Goal: Task Accomplishment & Management: Manage account settings

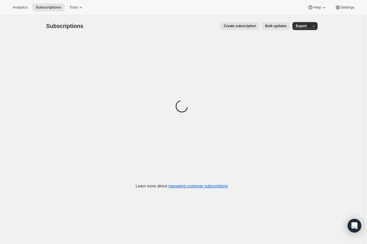
click at [278, 23] on button "Bulk updates" at bounding box center [276, 26] width 28 height 8
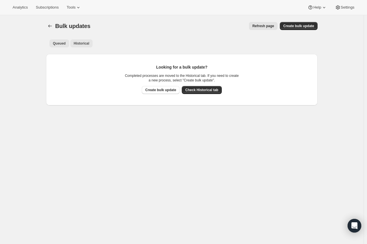
click at [86, 43] on span "Historical" at bounding box center [82, 43] width 16 height 5
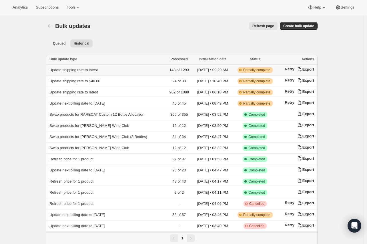
click at [95, 74] on td "Update shipping rate to latest" at bounding box center [106, 70] width 120 height 11
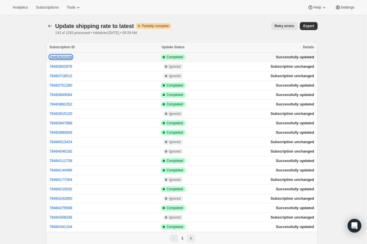
click at [65, 55] on button "78483620208" at bounding box center [60, 57] width 23 height 4
click at [39, 8] on span "Subscriptions" at bounding box center [47, 7] width 23 height 5
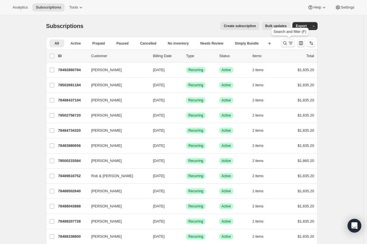
click at [285, 44] on icon "Search and filter results" at bounding box center [285, 43] width 6 height 6
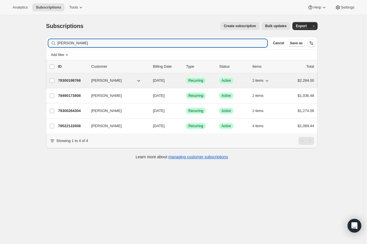
type input "Tom Simpson"
click at [74, 80] on p "79300198768" at bounding box center [72, 81] width 29 height 6
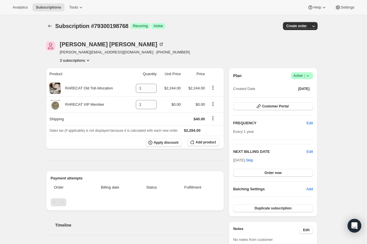
click at [82, 62] on button "3 subscriptions" at bounding box center [75, 60] width 31 height 6
click at [78, 71] on span "78490173808" at bounding box center [68, 71] width 23 height 4
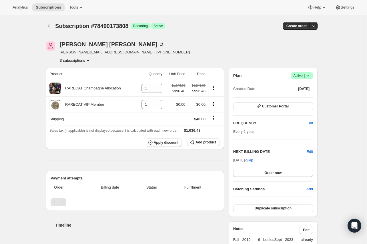
click at [81, 60] on button "3 subscriptions" at bounding box center [75, 60] width 31 height 6
click at [86, 92] on span "79300264304" at bounding box center [77, 91] width 40 height 6
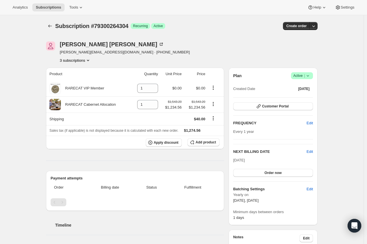
click at [76, 57] on button "3 subscriptions" at bounding box center [75, 60] width 31 height 6
click at [81, 83] on span "79300198768" at bounding box center [77, 81] width 40 height 6
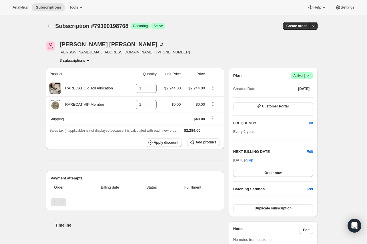
click at [82, 59] on button "3 subscriptions" at bounding box center [75, 60] width 31 height 6
click at [79, 73] on span "78490173808" at bounding box center [68, 71] width 23 height 4
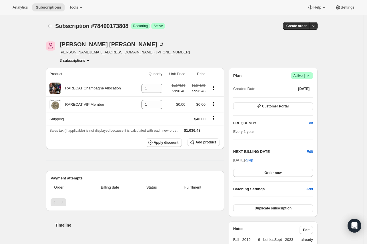
click at [74, 61] on button "3 subscriptions" at bounding box center [75, 60] width 31 height 6
click at [78, 84] on button "79300198768" at bounding box center [77, 80] width 43 height 9
click at [57, 87] on icon at bounding box center [55, 89] width 6 height 6
click at [216, 86] on icon "Product actions" at bounding box center [213, 88] width 6 height 6
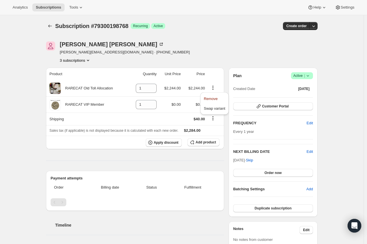
click at [220, 61] on div "Tom Simpson tom@kumotau.com · +15134763931 3 subscriptions" at bounding box center [141, 52] width 190 height 22
click at [157, 143] on span "Apply discount" at bounding box center [166, 142] width 25 height 5
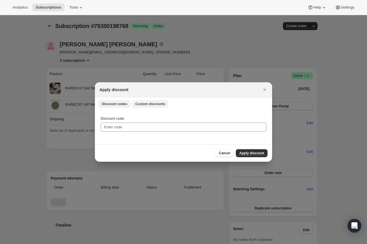
click at [144, 107] on button "Custom discounts" at bounding box center [150, 104] width 37 height 8
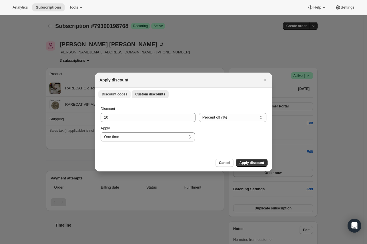
click at [108, 93] on span "Discount codes" at bounding box center [114, 94] width 25 height 5
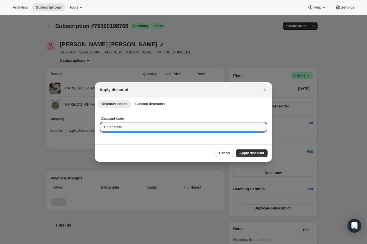
click at [125, 129] on input "Discount code" at bounding box center [184, 127] width 166 height 9
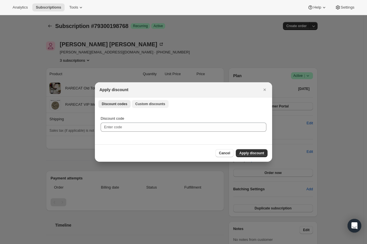
click at [147, 100] on button "Custom discounts" at bounding box center [150, 104] width 37 height 8
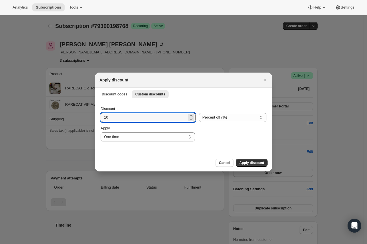
drag, startPoint x: 124, startPoint y: 116, endPoint x: 89, endPoint y: 116, distance: 35.5
type input "20"
click at [141, 140] on select "One time Specify instances... Indefinitely" at bounding box center [148, 136] width 94 height 9
click at [215, 139] on div ":r12o:" at bounding box center [233, 134] width 68 height 16
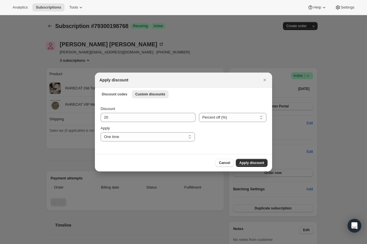
click at [136, 132] on div "Apply One time Specify instances... Indefinitely One time" at bounding box center [148, 134] width 94 height 16
click at [131, 137] on select "One time Specify instances... Indefinitely" at bounding box center [148, 136] width 94 height 9
click at [101, 132] on select "One time Specify instances... Indefinitely" at bounding box center [148, 136] width 94 height 9
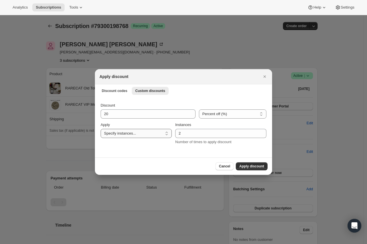
click at [139, 137] on select "One time Specify instances... Indefinitely" at bounding box center [136, 133] width 71 height 9
select select "indefinitely"
click at [101, 132] on select "One time Specify instances... Indefinitely" at bounding box center [136, 133] width 71 height 9
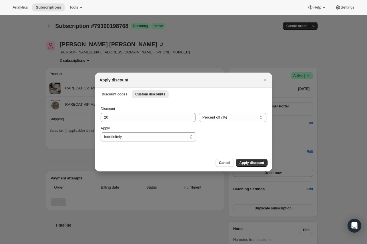
click at [137, 150] on div "Discount 20 Percent off (%) Amount off ($) Percent off (%) Apply One time Speci…" at bounding box center [183, 127] width 177 height 54
click at [253, 162] on span "Apply discount" at bounding box center [251, 163] width 25 height 5
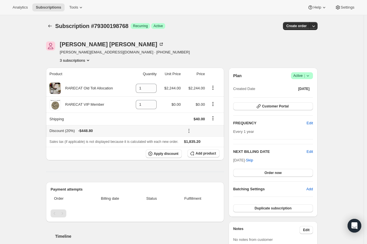
click at [187, 131] on button at bounding box center [189, 131] width 9 height 6
click at [189, 131] on icon at bounding box center [189, 131] width 6 height 6
click at [197, 150] on button "Remove" at bounding box center [204, 151] width 17 height 9
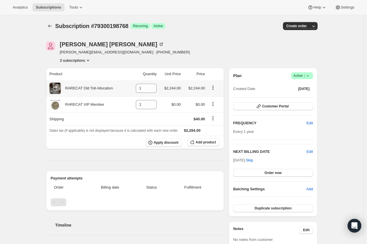
click at [212, 88] on icon "Product actions" at bounding box center [213, 88] width 6 height 6
click at [191, 53] on div "Tom Simpson tom@kumotau.com · +15134763931 3 subscriptions" at bounding box center [141, 52] width 190 height 22
click at [214, 86] on icon "Product actions" at bounding box center [213, 86] width 1 height 1
click at [122, 151] on div "Product Quantity Unit Price Price RARECAT Old Toll Allocation 1 $2,244.00 $2,24…" at bounding box center [135, 241] width 178 height 347
click at [215, 88] on icon "Product actions" at bounding box center [213, 88] width 6 height 6
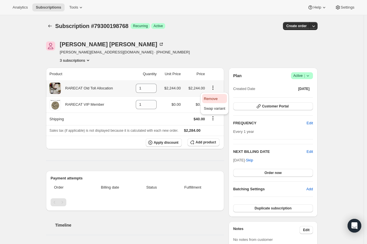
click at [211, 100] on span "Remove" at bounding box center [211, 99] width 14 height 4
type input "0"
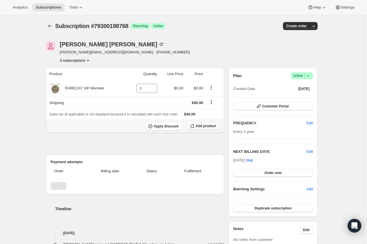
click at [198, 128] on span "Add product" at bounding box center [206, 126] width 20 height 5
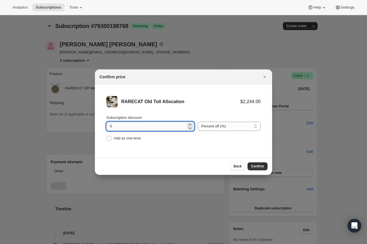
click at [139, 126] on input "0" at bounding box center [146, 126] width 80 height 9
type input "20"
click at [268, 76] on button "Close" at bounding box center [265, 77] width 8 height 8
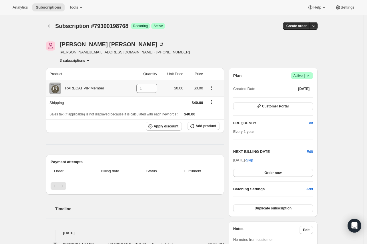
click at [213, 87] on icon "Product actions" at bounding box center [212, 88] width 6 height 6
click at [149, 107] on td at bounding box center [142, 102] width 33 height 13
click at [199, 127] on span "Add product" at bounding box center [206, 126] width 20 height 5
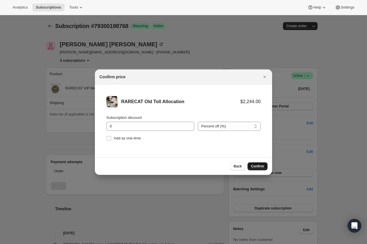
click at [256, 165] on span "Confirm" at bounding box center [257, 166] width 13 height 5
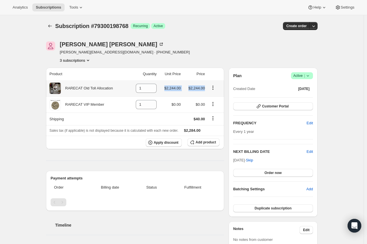
drag, startPoint x: 166, startPoint y: 88, endPoint x: 206, endPoint y: 88, distance: 40.1
click at [206, 88] on tr "RARECAT Old Toll Allocation 1 $2,244.00 $2,244.00" at bounding box center [135, 88] width 178 height 16
click at [179, 144] on span "Apply discount" at bounding box center [166, 142] width 25 height 5
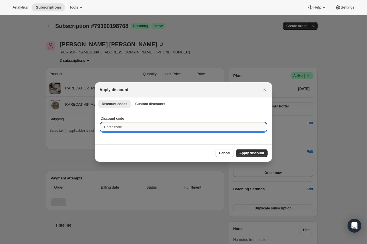
click at [125, 128] on input "Discount code" at bounding box center [184, 127] width 166 height 9
click at [148, 102] on span "Custom discounts" at bounding box center [150, 104] width 30 height 5
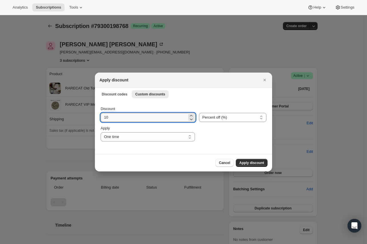
click at [132, 118] on input "10" at bounding box center [144, 117] width 86 height 9
type input "1"
type input "20"
click at [110, 132] on div "Apply One time Specify instances... Indefinitely One time" at bounding box center [148, 134] width 94 height 16
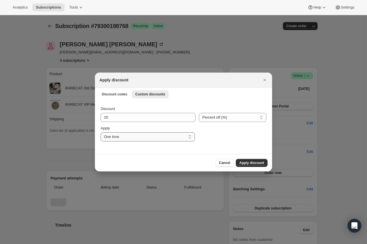
click at [116, 140] on select "One time Specify instances... Indefinitely" at bounding box center [148, 136] width 94 height 9
select select "indefinitely"
click at [101, 132] on select "One time Specify instances... Indefinitely" at bounding box center [148, 136] width 94 height 9
click at [250, 164] on span "Apply discount" at bounding box center [251, 163] width 25 height 5
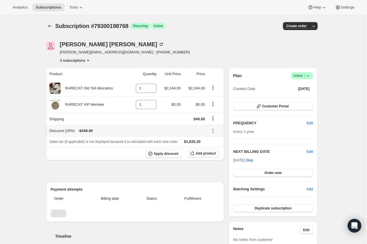
click at [214, 131] on icon at bounding box center [213, 131] width 1 height 1
click at [213, 147] on button "Remove" at bounding box center [216, 151] width 17 height 9
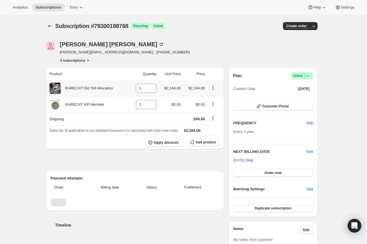
click at [214, 88] on icon "Product actions" at bounding box center [213, 88] width 6 height 6
click at [218, 101] on span "Remove" at bounding box center [214, 99] width 21 height 6
type input "0"
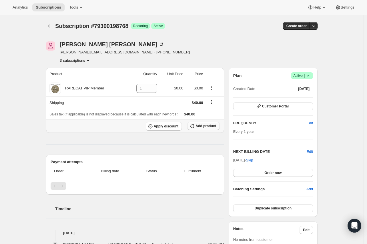
click at [212, 128] on span "Add product" at bounding box center [206, 126] width 20 height 5
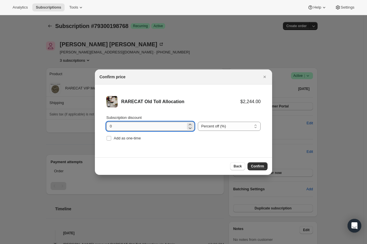
click at [114, 128] on input "0" at bounding box center [146, 126] width 80 height 9
type input "20"
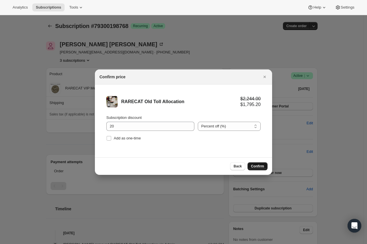
click at [259, 165] on span "Confirm" at bounding box center [257, 166] width 13 height 5
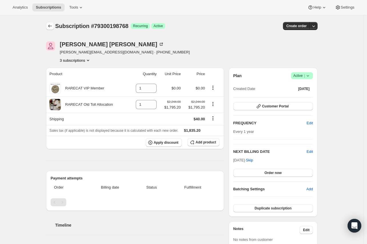
click at [51, 22] on button "Subscriptions" at bounding box center [50, 26] width 8 height 8
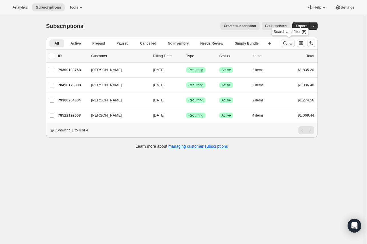
click at [287, 42] on icon "Search and filter results" at bounding box center [285, 43] width 6 height 6
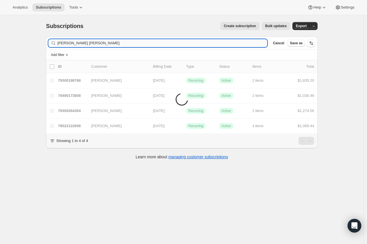
click at [109, 41] on input "Tom SimpsonBen Buisson" at bounding box center [162, 43] width 210 height 8
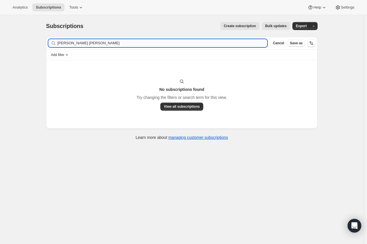
click at [107, 41] on input "Tom SimpsonBen Buisson" at bounding box center [162, 43] width 210 height 8
click at [107, 41] on input "Tom SimpsonBen BuissonBen Buisson" at bounding box center [162, 43] width 210 height 8
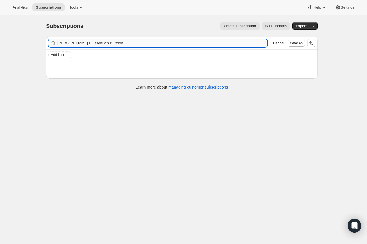
click at [107, 41] on input "Tom SimpsonBen BuissonBen Buisson" at bounding box center [162, 43] width 210 height 8
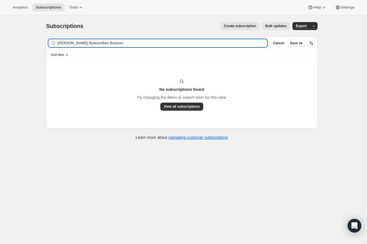
click at [107, 41] on input "Tom SimpsonBen BuissonBen Buisson" at bounding box center [162, 43] width 210 height 8
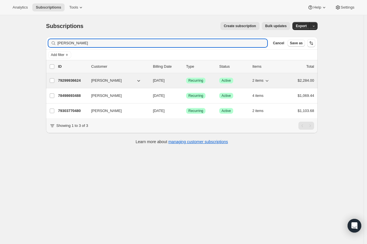
type input "Ben Buisson"
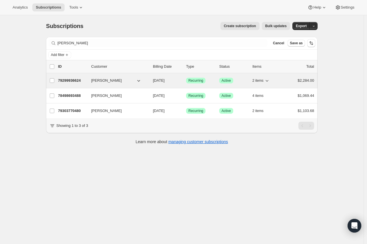
click at [72, 84] on div "79299936624 Ben Buisson 09/30/2025 Success Recurring Success Active 2 items $2,…" at bounding box center [186, 81] width 256 height 8
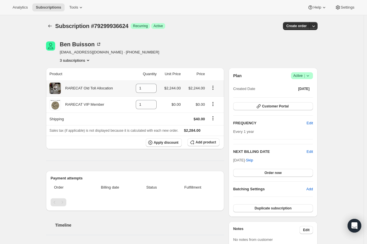
click at [213, 88] on icon "Product actions" at bounding box center [213, 88] width 6 height 6
click at [214, 101] on span "Remove" at bounding box center [211, 99] width 14 height 4
type input "0"
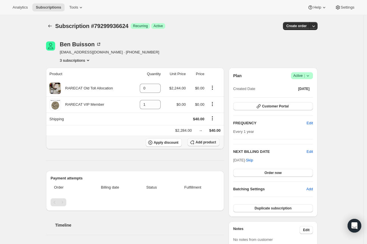
click at [199, 143] on span "Add product" at bounding box center [206, 142] width 20 height 5
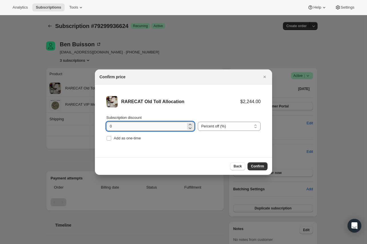
click at [155, 127] on input "0" at bounding box center [146, 126] width 80 height 9
type input "20"
click at [254, 163] on button "Confirm" at bounding box center [258, 166] width 20 height 8
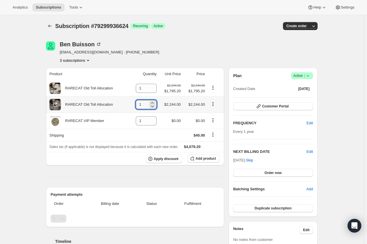
drag, startPoint x: 146, startPoint y: 106, endPoint x: 136, endPoint y: 104, distance: 9.8
click at [136, 104] on td "1" at bounding box center [143, 104] width 29 height 16
type input "0"
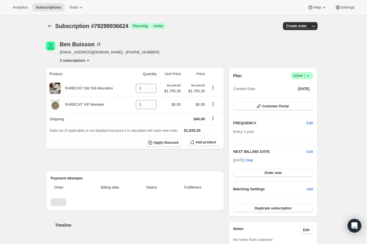
click at [74, 59] on button "3 subscriptions" at bounding box center [75, 60] width 31 height 6
click at [82, 70] on span "78498693488" at bounding box center [77, 71] width 40 height 6
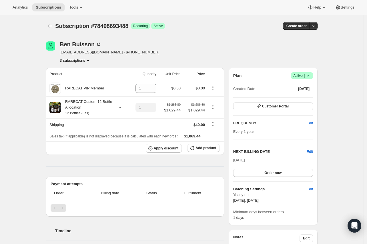
click at [83, 59] on button "3 subscriptions" at bounding box center [75, 60] width 31 height 6
click at [77, 90] on span "79303770480" at bounding box center [68, 90] width 23 height 4
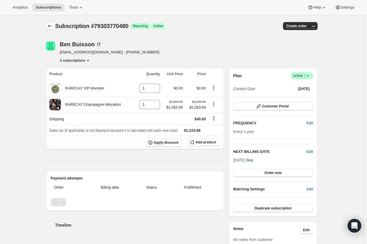
click at [51, 27] on icon "Subscriptions" at bounding box center [50, 26] width 6 height 6
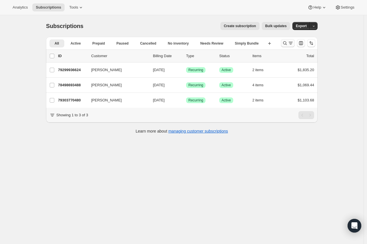
click at [283, 43] on button "Search and filter results" at bounding box center [288, 43] width 14 height 8
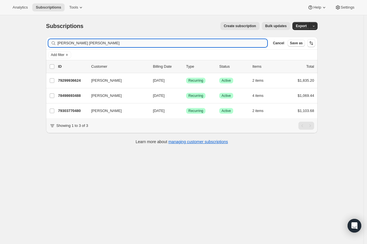
click at [85, 43] on input "Ben BuissonKelly Scanlon" at bounding box center [162, 43] width 210 height 8
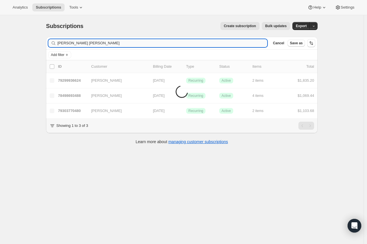
click at [85, 43] on input "Ben BuissonKelly Scanlon" at bounding box center [162, 43] width 210 height 8
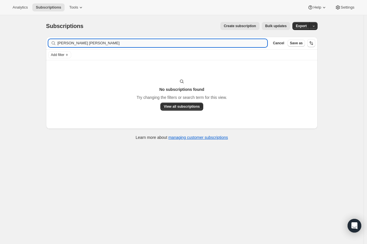
click at [85, 43] on input "Ben BuissonKelly Scanlon" at bounding box center [162, 43] width 210 height 8
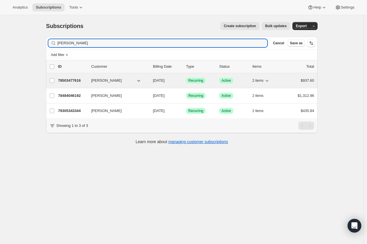
type input "Kelly Scanlon"
click at [77, 79] on p "78503477616" at bounding box center [72, 81] width 29 height 6
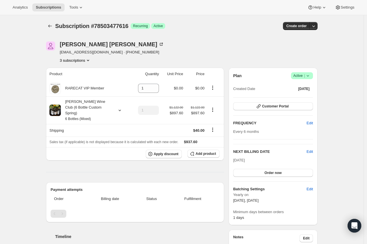
click at [83, 63] on button "3 subscriptions" at bounding box center [75, 60] width 31 height 6
click at [84, 70] on span "78484046192" at bounding box center [77, 71] width 40 height 6
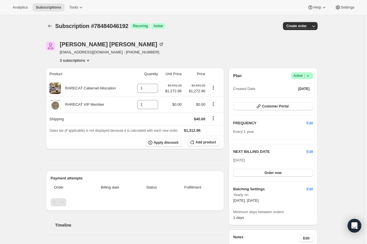
click at [84, 63] on button "3 subscriptions" at bounding box center [75, 60] width 31 height 6
click at [78, 89] on span "79305343344" at bounding box center [68, 90] width 23 height 4
click at [50, 28] on icon "Subscriptions" at bounding box center [50, 26] width 6 height 6
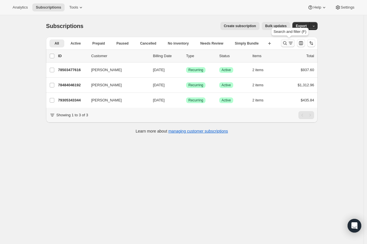
click at [287, 43] on icon "Search and filter results" at bounding box center [285, 43] width 4 height 4
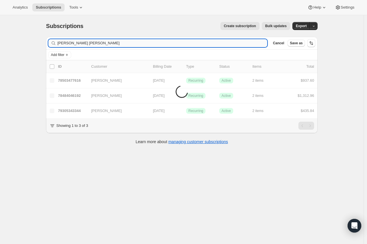
click at [132, 43] on input "Kelly ScanlonKatrinka Riordan" at bounding box center [162, 43] width 210 height 8
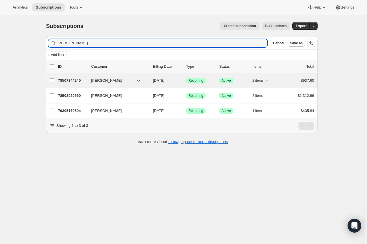
type input "Katrinka Riordan"
click at [79, 80] on p "78507344240" at bounding box center [72, 81] width 29 height 6
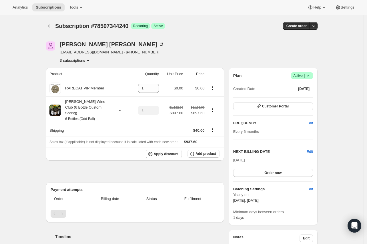
click at [76, 62] on button "3 subscriptions" at bounding box center [75, 60] width 31 height 6
click at [74, 71] on span "78502920560" at bounding box center [68, 71] width 23 height 4
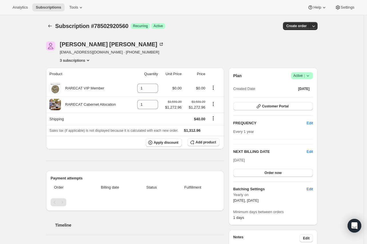
click at [78, 62] on button "3 subscriptions" at bounding box center [75, 60] width 31 height 6
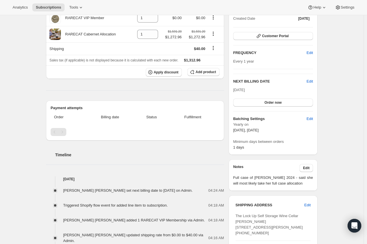
scroll to position [127, 0]
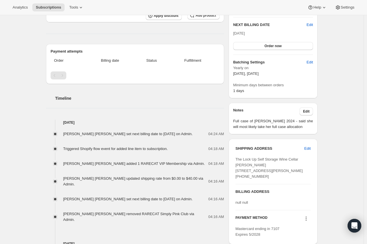
click at [140, 97] on h2 "Timeline" at bounding box center [139, 99] width 169 height 6
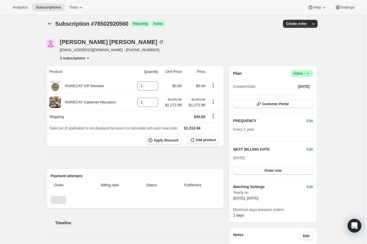
scroll to position [0, 0]
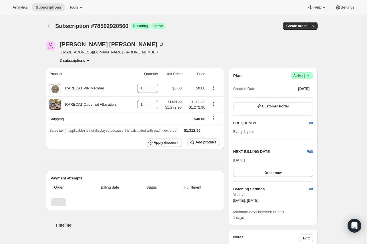
click at [88, 62] on icon "Product actions" at bounding box center [88, 60] width 6 height 6
click at [78, 88] on span "79305179504" at bounding box center [68, 90] width 23 height 4
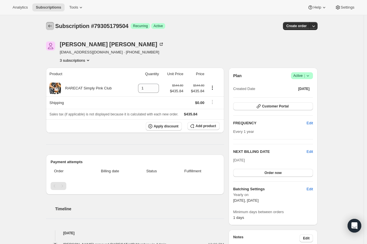
click at [49, 27] on icon "Subscriptions" at bounding box center [50, 26] width 6 height 6
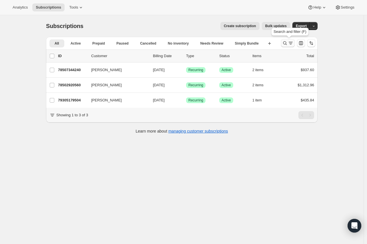
click at [283, 44] on button "Search and filter results" at bounding box center [288, 43] width 14 height 8
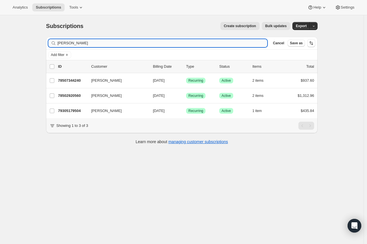
click at [143, 45] on input "Katrinka Riordan" at bounding box center [162, 43] width 210 height 8
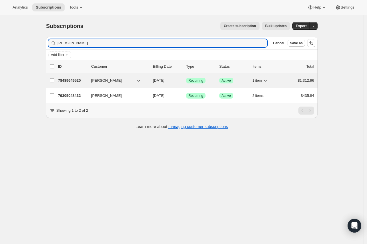
type input "Stephanie Calabrese"
click at [72, 80] on p "78489649520" at bounding box center [72, 81] width 29 height 6
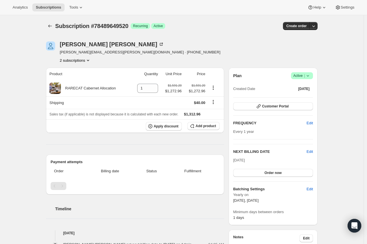
click at [81, 62] on button "2 subscriptions" at bounding box center [75, 60] width 31 height 6
click at [76, 84] on button "79305048432" at bounding box center [77, 80] width 43 height 9
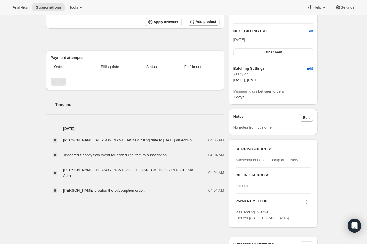
scroll to position [127, 0]
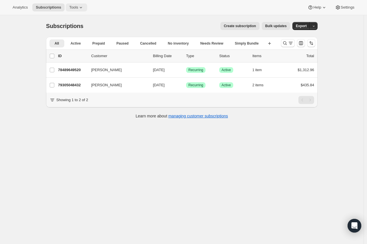
click at [69, 9] on span "Tools" at bounding box center [73, 7] width 9 height 5
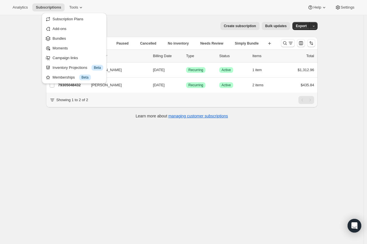
click at [34, 19] on div "Subscriptions. This page is ready Subscriptions Create subscription Bulk update…" at bounding box center [182, 137] width 364 height 244
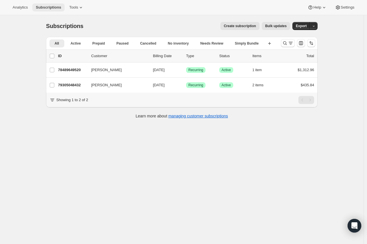
click at [46, 11] on button "Subscriptions" at bounding box center [48, 7] width 32 height 8
click at [55, 2] on div "Analytics Subscriptions Tools Help Settings" at bounding box center [183, 7] width 367 height 15
click at [47, 9] on span "Subscriptions" at bounding box center [48, 7] width 25 height 5
click at [287, 44] on icon "Search and filter results" at bounding box center [285, 43] width 4 height 4
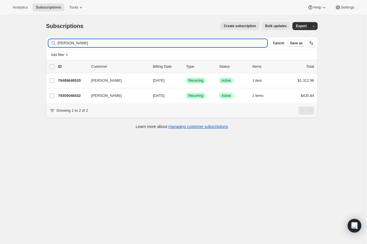
click at [80, 43] on input "Stephanie Calabrese" at bounding box center [162, 43] width 210 height 8
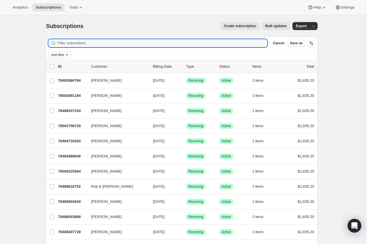
click at [71, 54] on button "Add filter" at bounding box center [59, 54] width 23 height 7
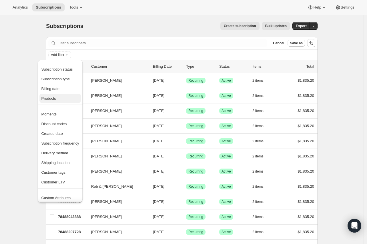
click at [68, 101] on span "Products" at bounding box center [60, 99] width 38 height 6
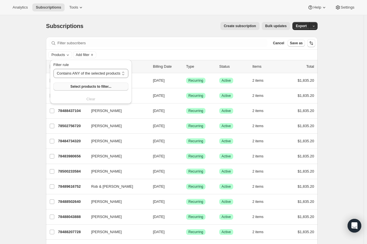
click at [80, 89] on span "Select products to filter..." at bounding box center [90, 86] width 41 height 5
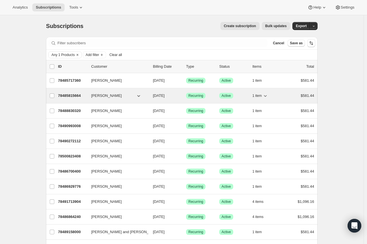
click at [73, 96] on p "78485815664" at bounding box center [72, 96] width 29 height 6
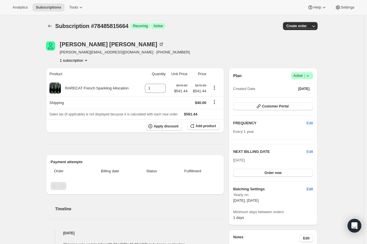
click at [310, 189] on span "Edit" at bounding box center [310, 190] width 6 height 6
select select "YEARDAY"
select select "3"
select select "15"
select select "10"
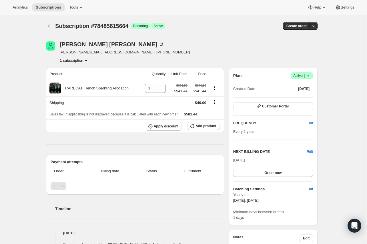
select select "15"
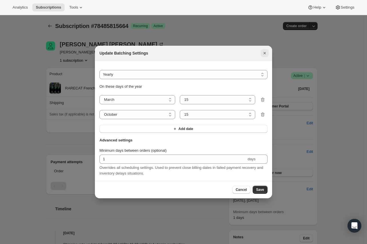
click at [265, 50] on icon "Close" at bounding box center [265, 53] width 6 height 6
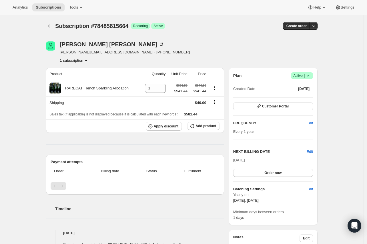
click at [175, 144] on hr at bounding box center [135, 144] width 178 height 0
click at [49, 25] on icon "Subscriptions" at bounding box center [50, 26] width 6 height 6
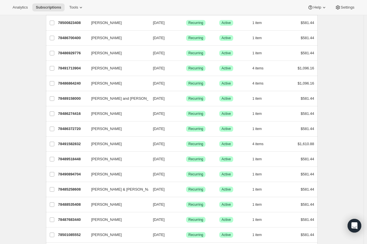
scroll to position [127, 0]
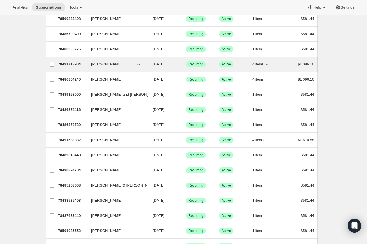
click at [89, 63] on div "78491713904 Shally Fisher 10/15/2025 Success Recurring Success Active 4 items $…" at bounding box center [186, 64] width 256 height 8
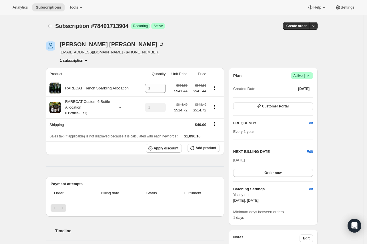
click at [85, 62] on icon "Product actions" at bounding box center [86, 60] width 6 height 6
click at [101, 63] on div "78491713904 Info Current" at bounding box center [76, 72] width 51 height 19
click at [53, 25] on icon "Subscriptions" at bounding box center [50, 26] width 6 height 6
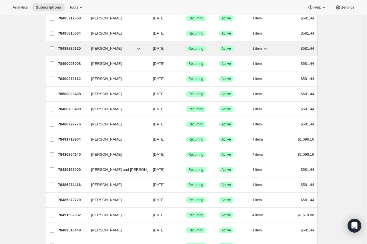
scroll to position [127, 0]
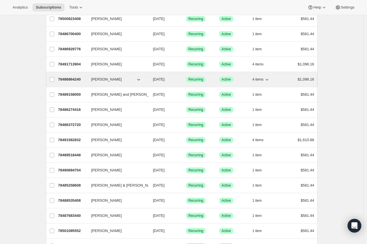
click at [266, 81] on icon "button" at bounding box center [267, 80] width 6 height 6
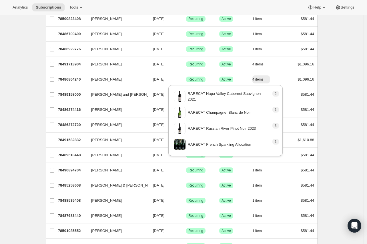
click at [340, 81] on div "Subscriptions. This page is ready Subscriptions Create subscription Bulk update…" at bounding box center [182, 155] width 364 height 534
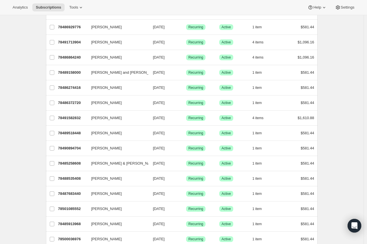
scroll to position [159, 0]
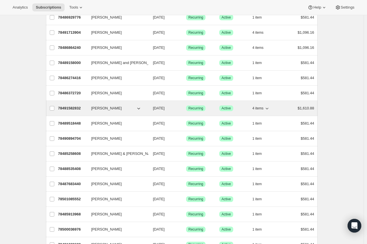
click at [259, 110] on span "4 items" at bounding box center [258, 108] width 11 height 5
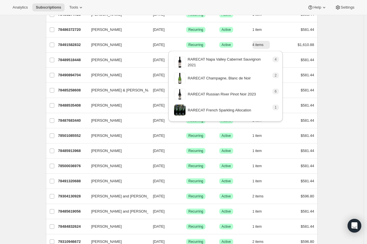
click at [333, 92] on div "Subscriptions. This page is ready Subscriptions Create subscription Bulk update…" at bounding box center [182, 60] width 364 height 534
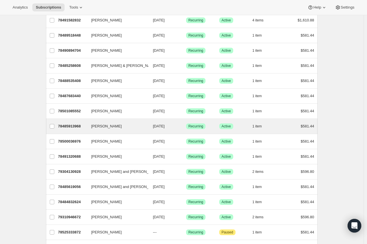
scroll to position [279, 0]
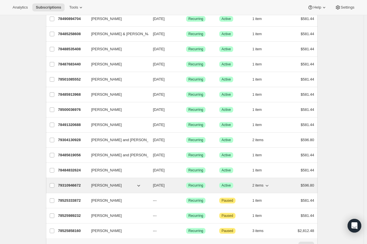
click at [266, 185] on icon "button" at bounding box center [267, 186] width 6 height 6
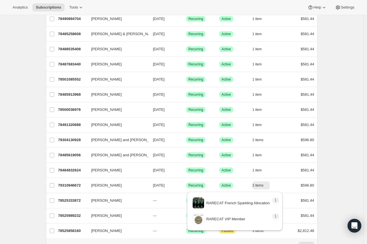
click at [324, 146] on div "Subscriptions. This page is ready Subscriptions Create subscription Bulk update…" at bounding box center [181, 4] width 285 height 534
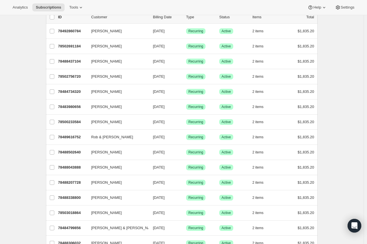
scroll to position [0, 0]
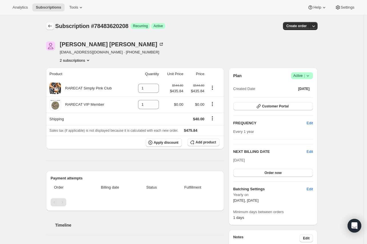
click at [51, 23] on button "Subscriptions" at bounding box center [50, 26] width 8 height 8
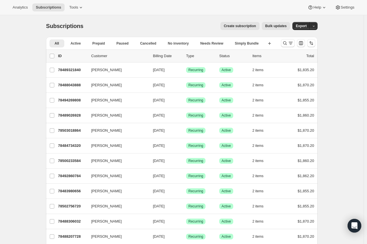
click at [276, 29] on button "Bulk updates" at bounding box center [276, 26] width 28 height 8
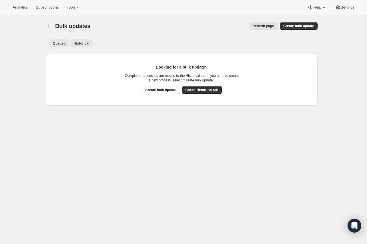
click at [91, 42] on button "Historical" at bounding box center [81, 43] width 23 height 8
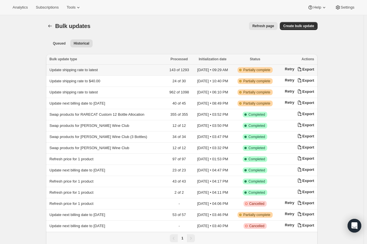
click at [94, 70] on span "Update shipping rate to latest" at bounding box center [73, 70] width 48 height 4
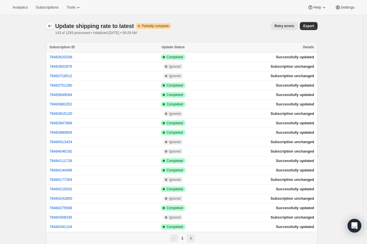
click at [51, 25] on icon "button" at bounding box center [50, 26] width 6 height 6
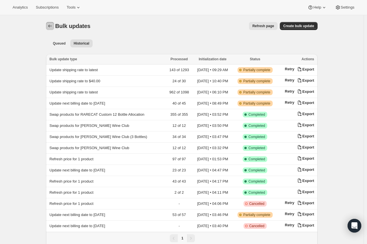
click at [51, 29] on button "Bulk updates" at bounding box center [50, 26] width 8 height 8
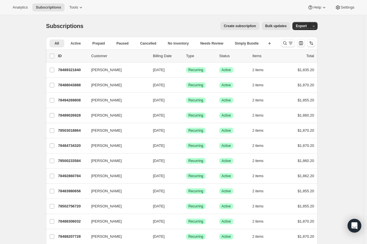
click at [281, 43] on div at bounding box center [298, 42] width 39 height 11
click at [285, 43] on icon "Search and filter results" at bounding box center [285, 43] width 4 height 4
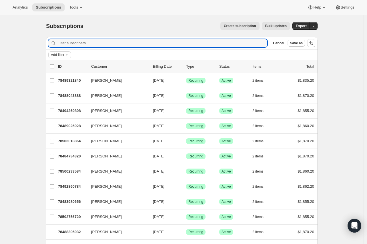
click at [62, 53] on span "Add filter" at bounding box center [57, 55] width 13 height 5
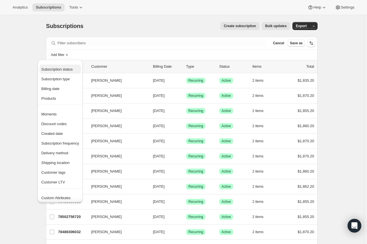
click at [68, 71] on span "Subscription status" at bounding box center [56, 69] width 31 height 4
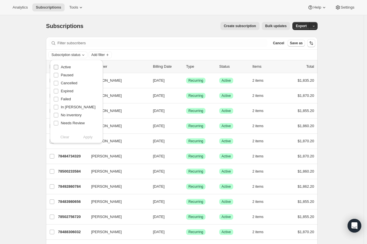
click at [67, 66] on span "Active" at bounding box center [66, 67] width 10 height 4
click at [58, 66] on input "Active" at bounding box center [56, 67] width 5 height 5
checkbox input "true"
click at [68, 72] on span "Paused" at bounding box center [67, 75] width 13 height 6
click at [58, 73] on input "Paused" at bounding box center [56, 75] width 5 height 5
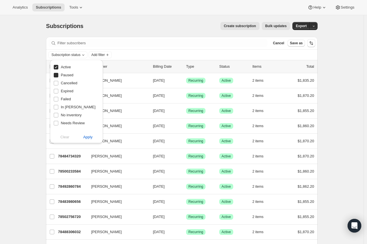
checkbox input "true"
click at [87, 134] on span "Apply" at bounding box center [87, 137] width 9 height 6
click at [114, 54] on span "Add filter" at bounding box center [112, 55] width 13 height 5
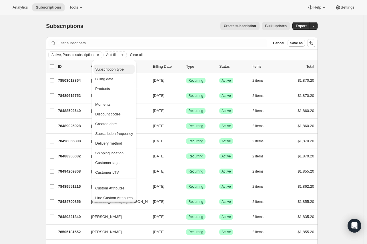
click at [122, 71] on span "Subscription type" at bounding box center [109, 69] width 29 height 4
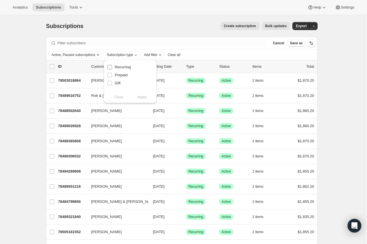
click at [121, 68] on span "Recurring" at bounding box center [123, 67] width 16 height 4
click at [112, 68] on input "Recurring" at bounding box center [110, 67] width 5 height 5
checkbox input "true"
click at [145, 97] on span "Apply" at bounding box center [141, 97] width 9 height 6
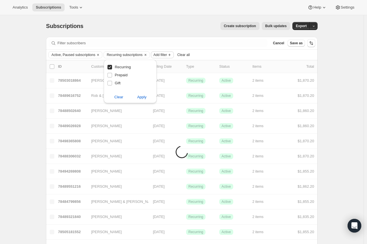
click at [159, 51] on button "Add filter" at bounding box center [162, 54] width 23 height 7
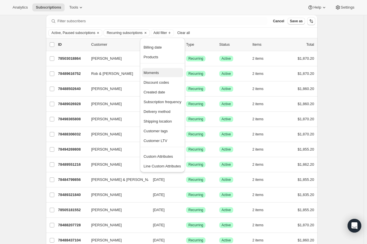
scroll to position [32, 0]
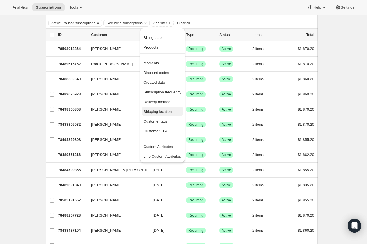
click at [156, 110] on span "Shipping location" at bounding box center [158, 112] width 28 height 4
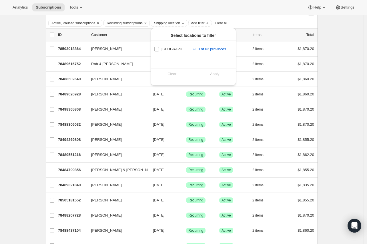
click at [207, 8] on div "Analytics Subscriptions Tools Help Settings" at bounding box center [183, 7] width 367 height 15
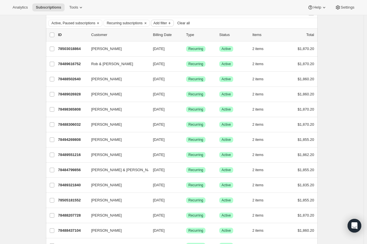
click at [162, 23] on span "Add filter" at bounding box center [160, 23] width 13 height 5
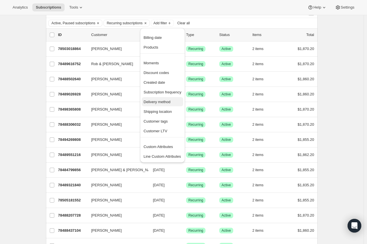
click at [164, 106] on button "Delivery method" at bounding box center [162, 101] width 41 height 9
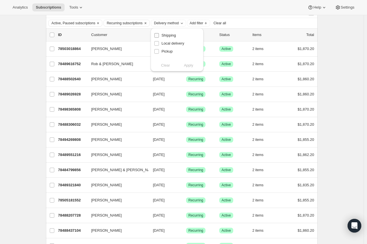
click at [165, 37] on span "Shipping" at bounding box center [169, 35] width 15 height 4
click at [159, 37] on input "Shipping" at bounding box center [156, 35] width 5 height 5
checkbox input "true"
click at [191, 64] on span "Apply" at bounding box center [188, 66] width 9 height 6
click at [231, 7] on div "Analytics Subscriptions Tools Help Settings" at bounding box center [183, 7] width 367 height 15
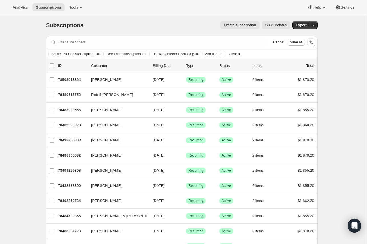
scroll to position [0, 0]
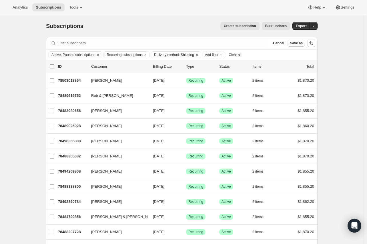
click at [51, 66] on input "0 selected" at bounding box center [52, 66] width 5 height 5
checkbox input "true"
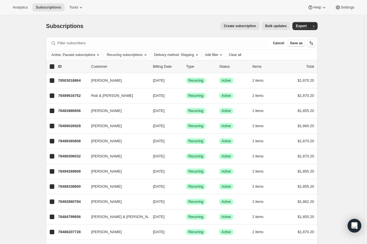
checkbox input "true"
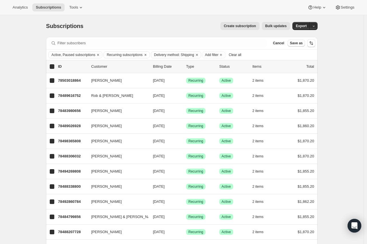
checkbox input "true"
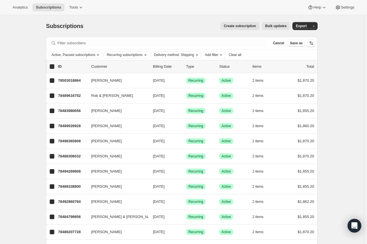
checkbox input "true"
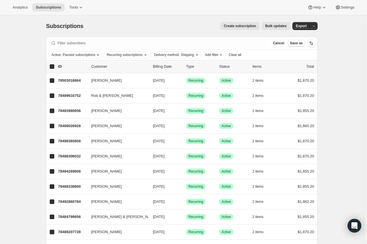
checkbox input "true"
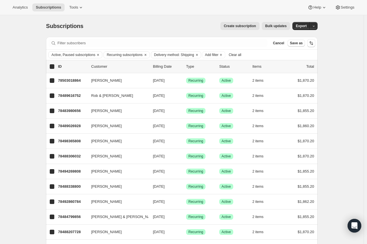
checkbox input "true"
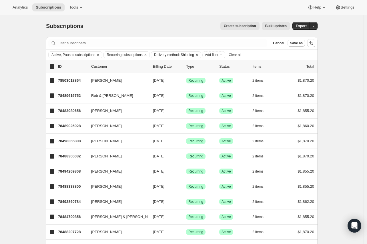
checkbox input "true"
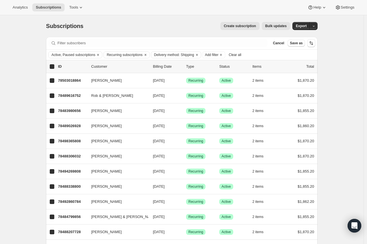
checkbox input "true"
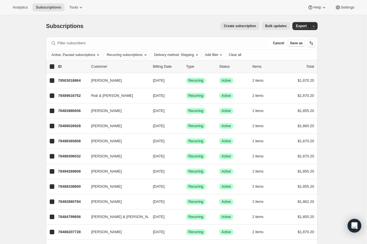
checkbox input "true"
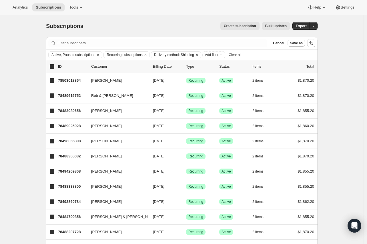
checkbox input "true"
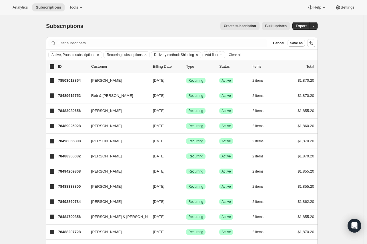
checkbox input "true"
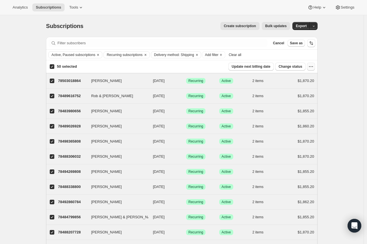
click at [314, 66] on icon "button" at bounding box center [311, 67] width 6 height 6
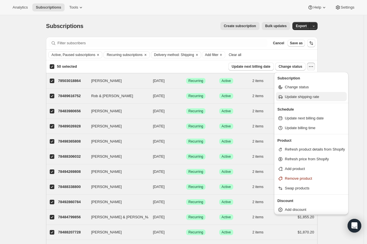
click at [311, 99] on span "Update shipping rate" at bounding box center [302, 97] width 34 height 4
select select "13"
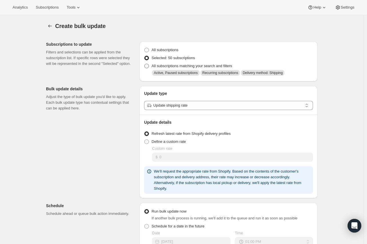
click at [182, 69] on span "All subscriptions matching your search and filters" at bounding box center [192, 66] width 81 height 6
click at [145, 64] on input "All subscriptions matching your search and filters" at bounding box center [144, 64] width 0 height 0
radio input "true"
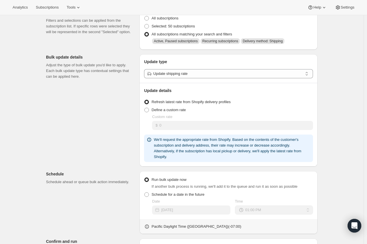
scroll to position [64, 0]
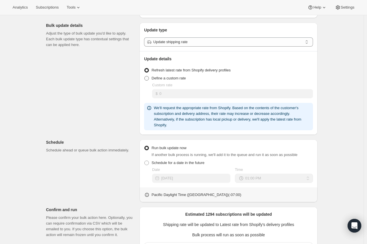
click at [178, 79] on span "Define a custom rate" at bounding box center [169, 78] width 34 height 4
click at [145, 76] on input "Define a custom rate" at bounding box center [144, 76] width 0 height 0
radio input "true"
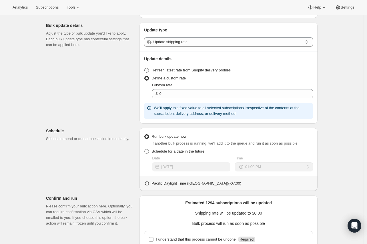
click at [178, 69] on span "Refresh latest rate from Shopify delivery profiles" at bounding box center [191, 70] width 79 height 4
click at [145, 68] on input "Refresh latest rate from Shopify delivery profiles" at bounding box center [144, 68] width 0 height 0
radio input "true"
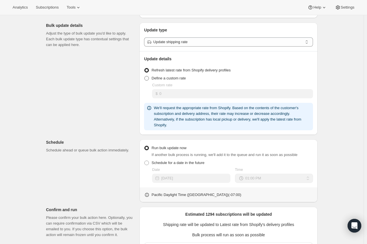
click at [180, 77] on span "Define a custom rate" at bounding box center [169, 78] width 34 height 4
click at [145, 76] on input "Define a custom rate" at bounding box center [144, 76] width 0 height 0
radio input "true"
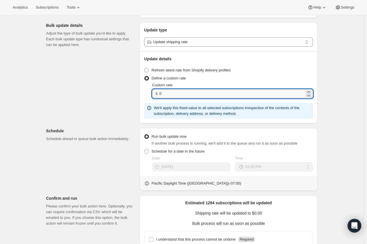
click at [181, 94] on input "0" at bounding box center [232, 93] width 145 height 9
type input "40"
click at [140, 92] on div "Subscriptions to update Filters and selections can be applied from the subscrip…" at bounding box center [179, 142] width 276 height 339
click at [176, 92] on input "40" at bounding box center [232, 93] width 145 height 9
click at [273, 87] on div "Custom rate" at bounding box center [232, 85] width 161 height 6
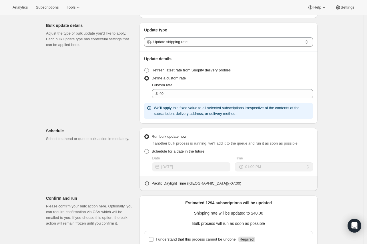
scroll to position [95, 0]
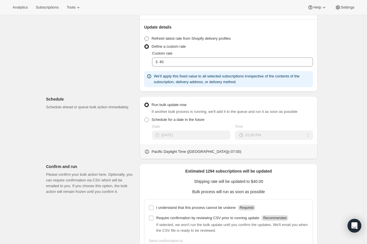
click at [188, 39] on span "Refresh latest rate from Shopify delivery profiles" at bounding box center [191, 38] width 79 height 4
click at [145, 37] on input "Refresh latest rate from Shopify delivery profiles" at bounding box center [144, 36] width 0 height 0
radio input "true"
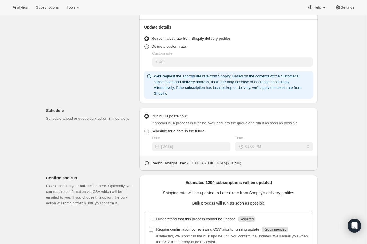
click at [177, 48] on span "Define a custom rate" at bounding box center [169, 46] width 34 height 4
click at [145, 45] on input "Define a custom rate" at bounding box center [144, 44] width 0 height 0
radio input "true"
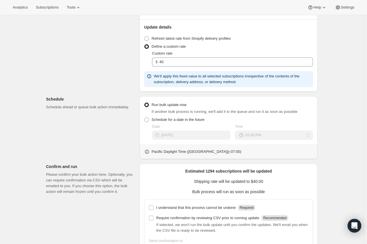
scroll to position [109, 0]
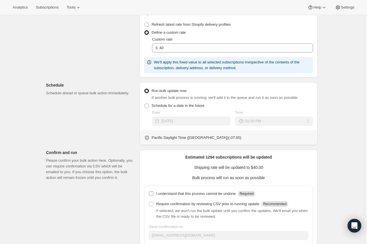
click at [154, 196] on input "I understand that this process cannot be undone Required" at bounding box center [151, 194] width 5 height 5
checkbox input "true"
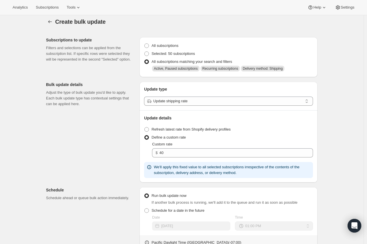
scroll to position [0, 0]
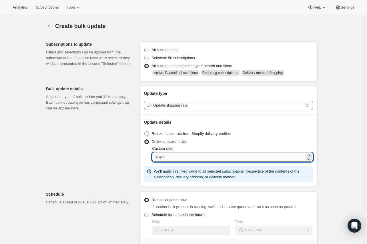
click at [186, 160] on input "40" at bounding box center [232, 157] width 145 height 9
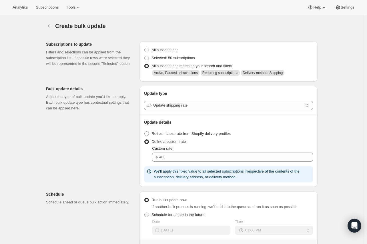
click at [185, 145] on label "Define a custom rate" at bounding box center [165, 142] width 42 height 8
click at [145, 140] on input "Define a custom rate" at bounding box center [144, 140] width 0 height 0
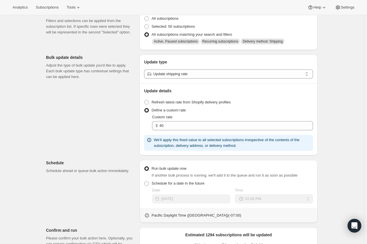
scroll to position [32, 0]
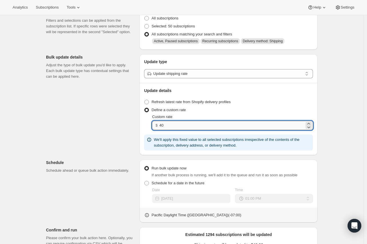
click at [215, 123] on input "40" at bounding box center [232, 125] width 145 height 9
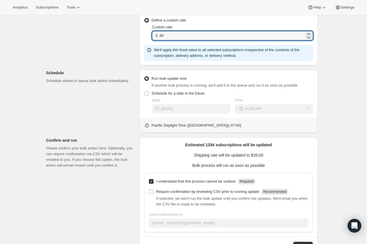
scroll to position [141, 0]
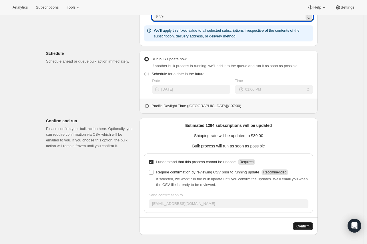
type input "39"
click at [301, 225] on span "Confirm" at bounding box center [303, 226] width 13 height 5
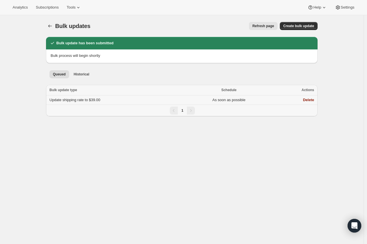
click at [308, 103] on td "Delete" at bounding box center [296, 100] width 44 height 9
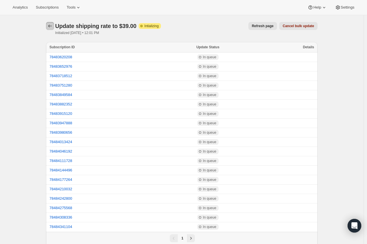
click at [53, 25] on icon "button" at bounding box center [50, 26] width 6 height 6
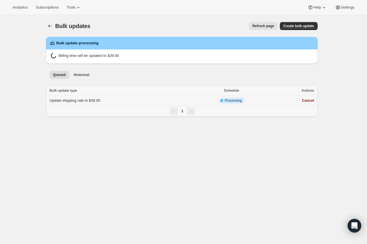
click at [100, 100] on span "Update shipping rate to $39.00" at bounding box center [74, 100] width 51 height 4
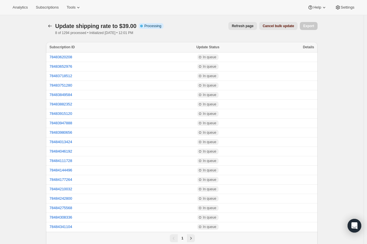
click at [273, 25] on span "Cancel bulk update" at bounding box center [278, 26] width 31 height 5
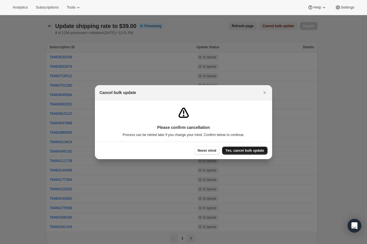
click at [247, 148] on span "Yes, cancel bulk update" at bounding box center [245, 150] width 39 height 5
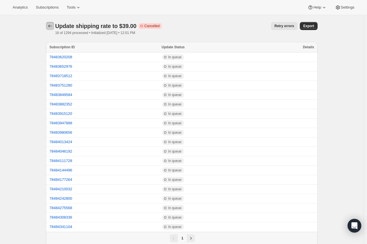
click at [49, 24] on icon "button" at bounding box center [50, 26] width 6 height 6
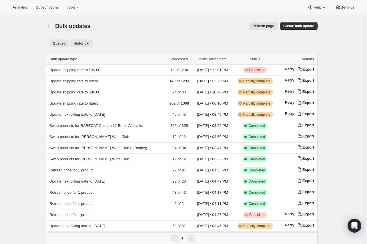
click at [65, 40] on button "Queued" at bounding box center [59, 43] width 20 height 8
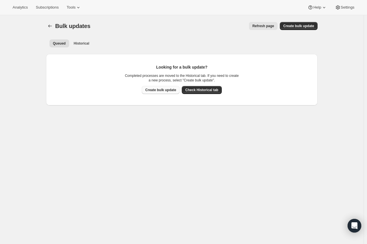
click at [165, 91] on span "Create bulk update" at bounding box center [160, 90] width 31 height 5
select select "13"
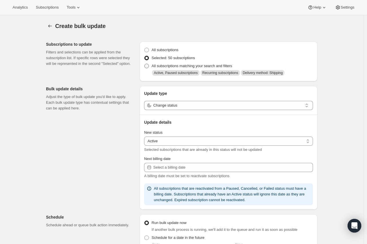
click at [163, 66] on span "All subscriptions matching your search and filters" at bounding box center [192, 66] width 81 height 4
click at [145, 64] on input "All subscriptions matching your search and filters" at bounding box center [144, 64] width 0 height 0
radio input "true"
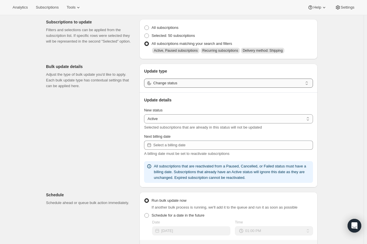
scroll to position [32, 0]
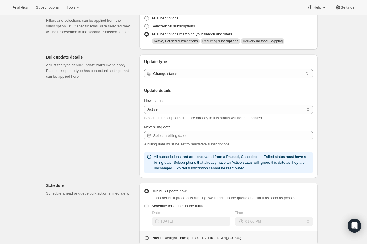
click at [201, 79] on div "Update type Change status Update details New status Active Paused Cancelled Act…" at bounding box center [229, 116] width 178 height 124
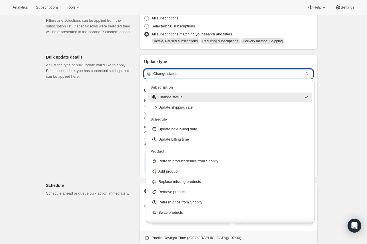
click at [201, 77] on input "Change status" at bounding box center [228, 73] width 150 height 9
click at [196, 108] on div "Update shipping rate" at bounding box center [231, 108] width 158 height 6
type input "Update shipping rate"
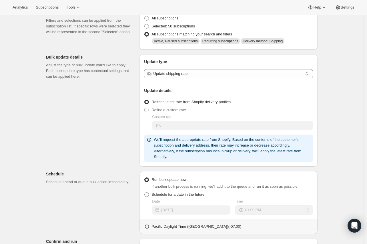
click at [167, 104] on span "Refresh latest rate from Shopify delivery profiles" at bounding box center [191, 102] width 79 height 4
click at [145, 100] on input "Refresh latest rate from Shopify delivery profiles" at bounding box center [144, 100] width 0 height 0
click at [167, 109] on span "Define a custom rate" at bounding box center [169, 110] width 34 height 4
click at [145, 108] on input "Define a custom rate" at bounding box center [144, 108] width 0 height 0
radio input "true"
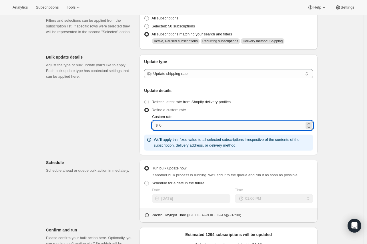
click at [170, 128] on input "0" at bounding box center [232, 125] width 145 height 9
type input "40"
click at [127, 131] on div "Subscriptions to update Filters and selections can be applied from the subscrip…" at bounding box center [179, 174] width 276 height 339
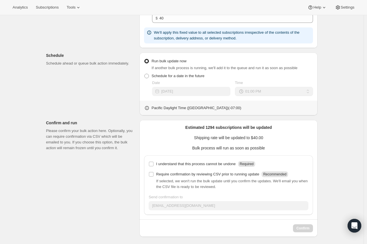
scroll to position [141, 0]
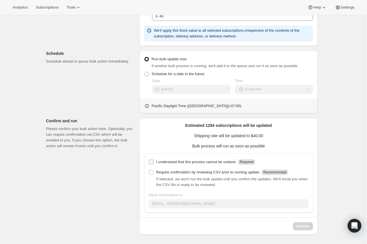
click at [164, 160] on p "I understand that this process cannot be undone" at bounding box center [196, 162] width 80 height 6
click at [154, 160] on input "I understand that this process cannot be undone Required" at bounding box center [151, 162] width 5 height 5
checkbox input "true"
click at [302, 229] on button "Confirm" at bounding box center [303, 227] width 20 height 8
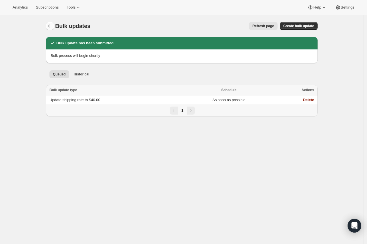
click at [53, 26] on icon "Bulk updates" at bounding box center [50, 26] width 6 height 6
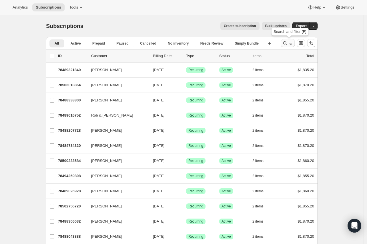
click at [286, 44] on icon "Search and filter results" at bounding box center [285, 43] width 6 height 6
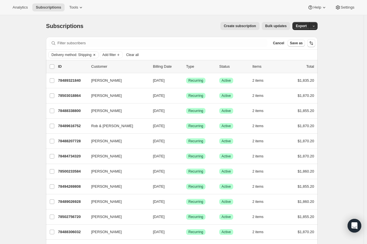
click at [95, 56] on icon "Clear" at bounding box center [94, 55] width 5 height 5
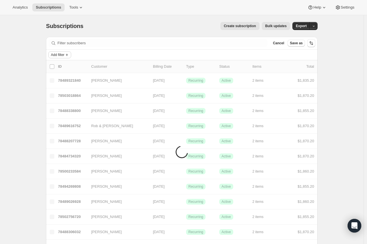
click at [67, 55] on icon "Add filter" at bounding box center [67, 55] width 5 height 5
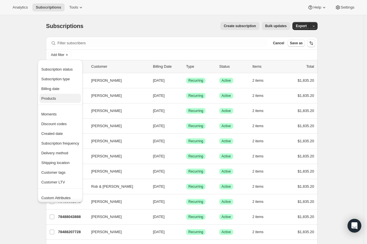
click at [60, 96] on span "Products" at bounding box center [60, 99] width 38 height 6
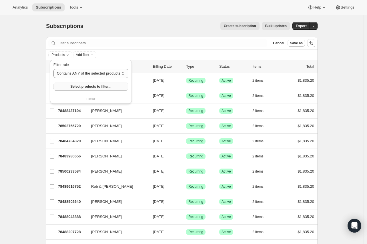
click at [82, 87] on span "Select products to filter..." at bounding box center [90, 86] width 41 height 5
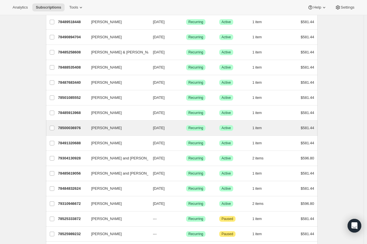
scroll to position [286, 0]
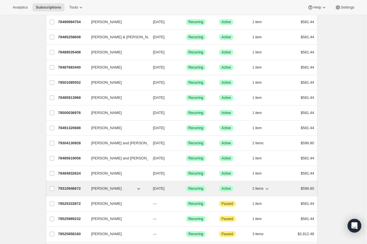
click at [72, 191] on p "79310946672" at bounding box center [72, 189] width 29 height 6
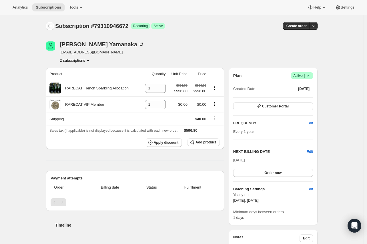
click at [53, 23] on button "Subscriptions" at bounding box center [50, 26] width 8 height 8
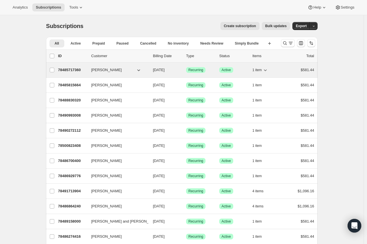
click at [264, 72] on button "1 item" at bounding box center [261, 70] width 16 height 8
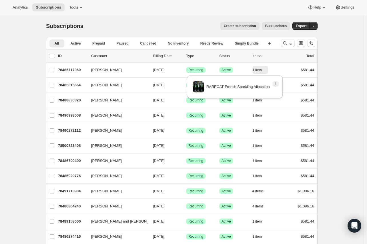
click at [288, 42] on icon "Search and filter results" at bounding box center [285, 43] width 6 height 6
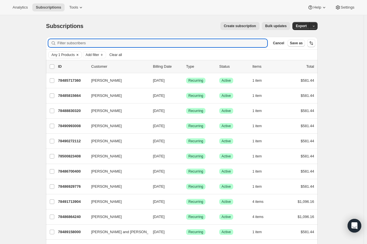
click at [64, 52] on button "Any 1 Products" at bounding box center [62, 55] width 26 height 6
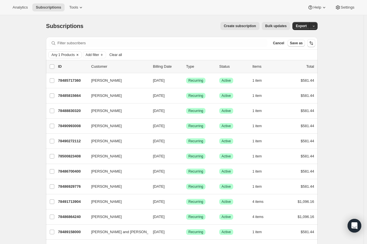
click at [60, 55] on span "Any 1 Products" at bounding box center [62, 55] width 23 height 5
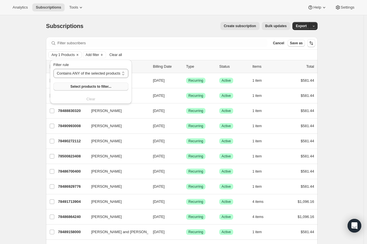
click at [77, 84] on button "Select products to filter..." at bounding box center [90, 87] width 75 height 8
click at [164, 21] on div "Subscriptions. This page is ready Subscriptions Create subscription Bulk update…" at bounding box center [182, 26] width 272 height 22
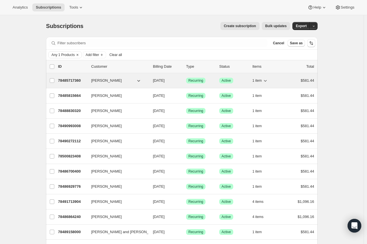
click at [86, 80] on p "78485717360" at bounding box center [72, 81] width 29 height 6
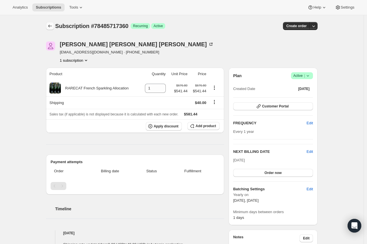
click at [50, 23] on button "Subscriptions" at bounding box center [50, 26] width 8 height 8
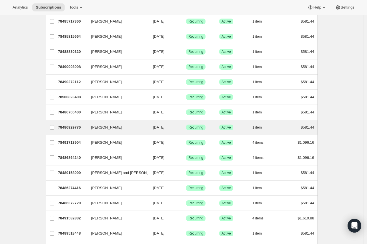
scroll to position [64, 0]
click at [150, 128] on div "78491713904 Shally Fisher 10/15/2025 Success Recurring Success Active 4 items $…" at bounding box center [186, 128] width 256 height 8
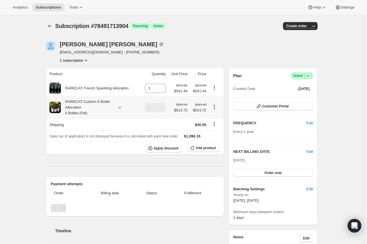
click at [119, 108] on icon at bounding box center [120, 108] width 6 height 6
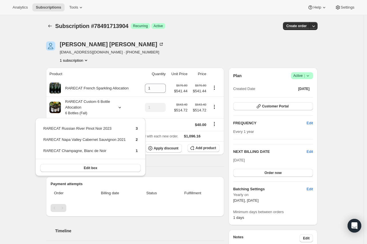
click at [31, 102] on div "Subscription #78491713904. This page is ready Subscription #78491713904 Success…" at bounding box center [182, 234] width 364 height 438
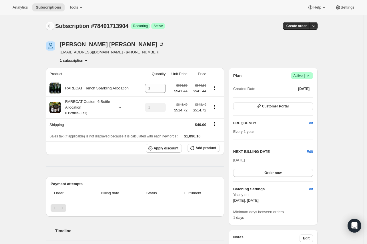
click at [51, 27] on icon "Subscriptions" at bounding box center [50, 26] width 4 height 3
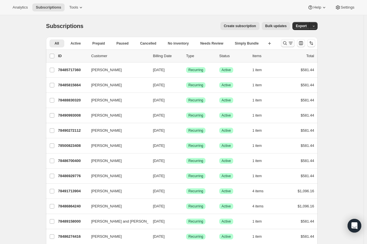
click at [287, 42] on icon "Search and filter results" at bounding box center [285, 43] width 6 height 6
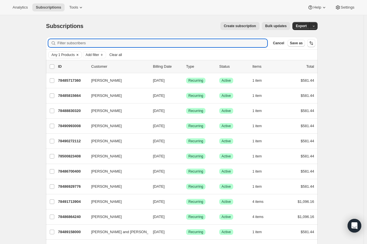
click at [65, 53] on span "Any 1 Products" at bounding box center [62, 55] width 23 height 5
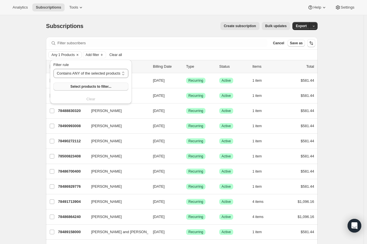
click at [73, 87] on span "Select products to filter..." at bounding box center [90, 86] width 41 height 5
click at [102, 76] on select "Contains ANY of the selected products Contains ALL of the selected products Con…" at bounding box center [92, 73] width 79 height 9
select select "only"
click at [53, 69] on select "Contains ANY of the selected products Contains ALL of the selected products Con…" at bounding box center [92, 73] width 79 height 9
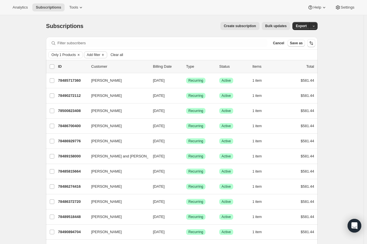
click at [100, 53] on span "Add filter" at bounding box center [93, 55] width 13 height 5
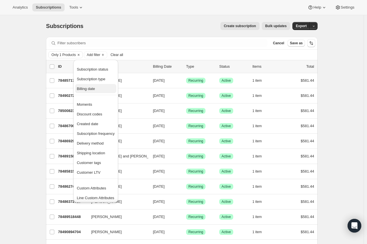
click at [97, 87] on span "Billing date" at bounding box center [96, 89] width 38 height 6
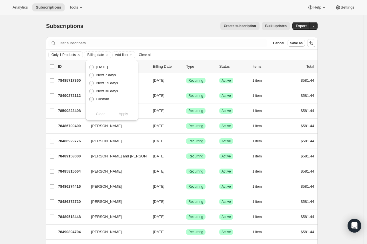
click at [98, 101] on span "Custom" at bounding box center [102, 99] width 13 height 4
click at [90, 97] on input "Custom" at bounding box center [89, 97] width 0 height 0
radio input "true"
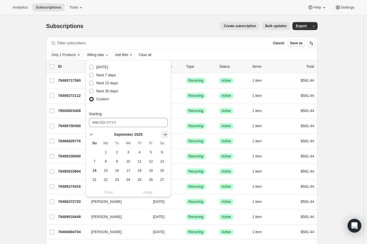
click at [163, 134] on icon "Show next month, October 2025" at bounding box center [165, 135] width 6 height 6
click at [117, 169] on span "14" at bounding box center [117, 170] width 7 height 5
type input "10-14-2025"
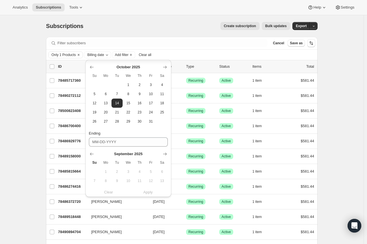
scroll to position [105, 0]
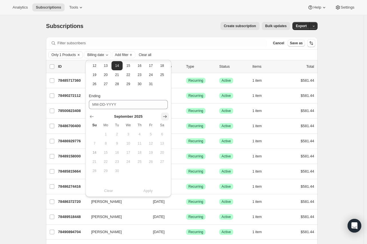
click at [164, 116] on icon "Show next month, October 2025" at bounding box center [165, 117] width 4 height 3
click at [139, 153] on span "16" at bounding box center [139, 152] width 7 height 5
type input "10-16-2025"
click at [150, 189] on span "Apply" at bounding box center [148, 191] width 9 height 6
click at [347, 50] on div "Subscriptions. This page is ready Subscriptions Create subscription Bulk update…" at bounding box center [182, 196] width 364 height 363
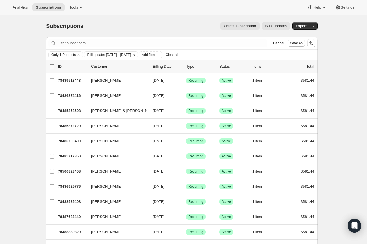
click at [52, 65] on input "0 selected" at bounding box center [52, 66] width 5 height 5
checkbox input "true"
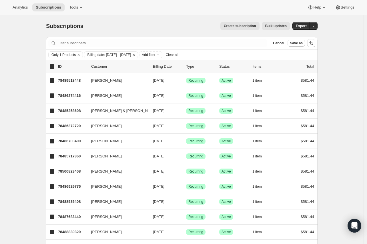
checkbox input "true"
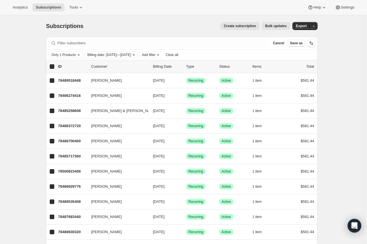
checkbox input "true"
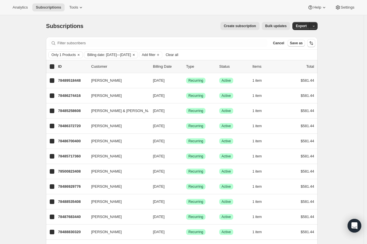
checkbox input "true"
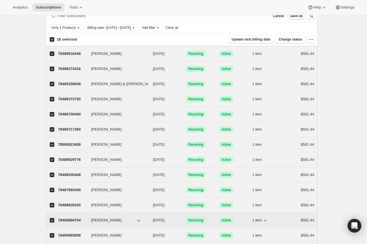
scroll to position [0, 0]
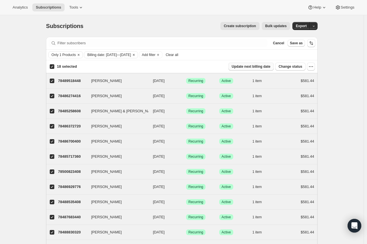
click at [258, 69] on span "Update next billing date" at bounding box center [251, 66] width 39 height 5
select select "13"
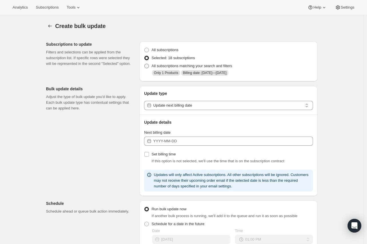
click at [173, 67] on span "All subscriptions matching your search and filters" at bounding box center [192, 66] width 81 height 4
click at [145, 64] on input "All subscriptions matching your search and filters" at bounding box center [144, 64] width 0 height 0
radio input "true"
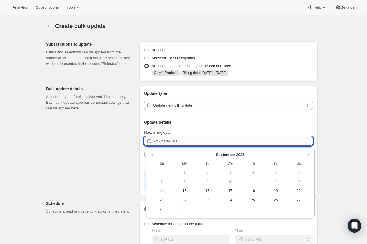
click at [187, 140] on input "Next billing date" at bounding box center [233, 141] width 160 height 9
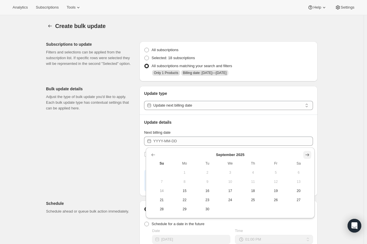
click at [305, 157] on icon "Show next month, October 2025" at bounding box center [308, 155] width 6 height 6
click at [305, 157] on icon "Show next month, November 2025" at bounding box center [308, 155] width 6 height 6
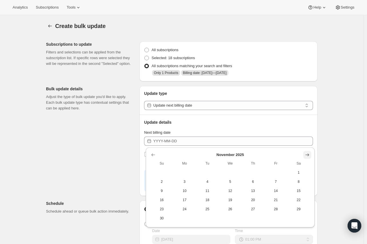
click at [305, 157] on icon "Show next month, December 2025" at bounding box center [308, 155] width 6 height 6
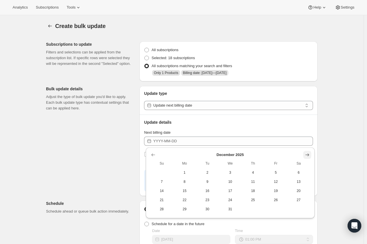
click at [305, 157] on icon "Show next month, January 2026" at bounding box center [308, 155] width 6 height 6
click at [305, 157] on icon "Show next month, February 2026" at bounding box center [308, 155] width 6 height 6
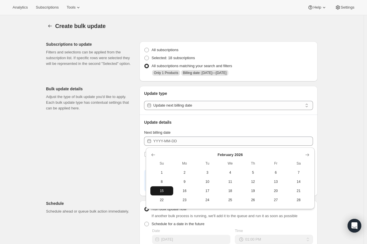
click at [162, 192] on span "15" at bounding box center [162, 191] width 18 height 5
type input "2026-02-15"
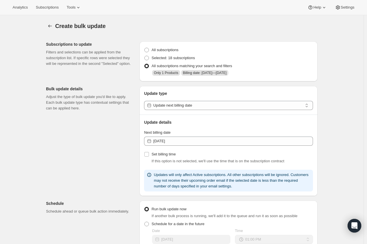
click at [107, 146] on div "Subscriptions to update Filters and selections can be applied from the subscrip…" at bounding box center [179, 211] width 276 height 348
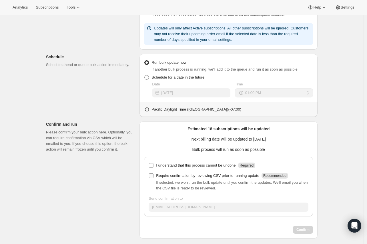
scroll to position [150, 0]
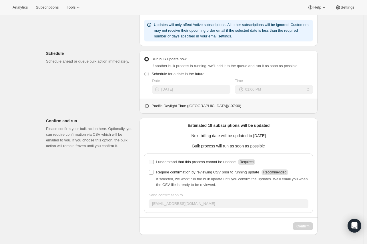
click at [179, 161] on p "I understand that this process cannot be undone" at bounding box center [196, 162] width 80 height 6
click at [154, 161] on input "I understand that this process cannot be undone Required" at bounding box center [151, 162] width 5 height 5
checkbox input "true"
click at [308, 228] on span "Confirm" at bounding box center [303, 226] width 13 height 5
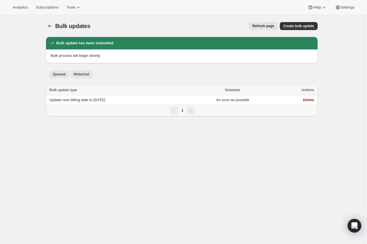
click at [80, 72] on span "Historical" at bounding box center [82, 74] width 16 height 5
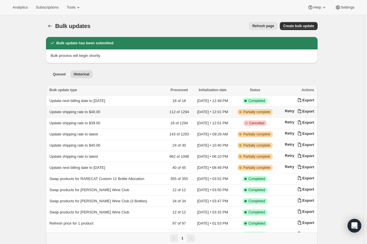
click at [93, 112] on span "Update shipping rate to $40.00" at bounding box center [74, 112] width 51 height 4
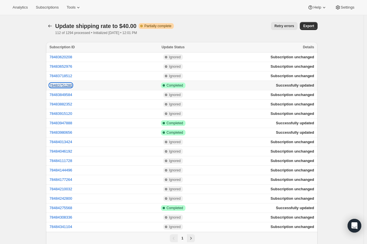
click at [72, 86] on button "78483751280" at bounding box center [60, 85] width 23 height 4
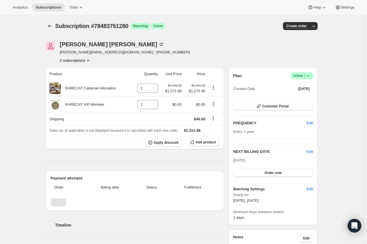
click at [76, 60] on button "2 subscriptions" at bounding box center [75, 60] width 31 height 6
click at [84, 79] on span "78503346544" at bounding box center [77, 81] width 40 height 6
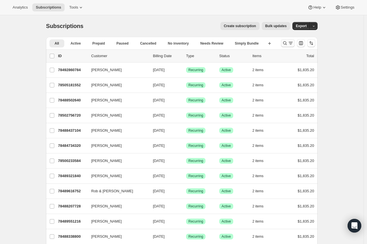
click at [284, 45] on icon "Search and filter results" at bounding box center [285, 43] width 6 height 6
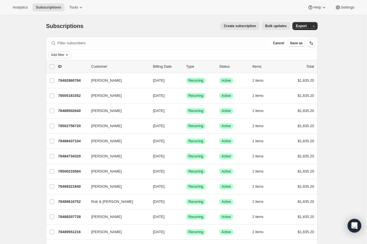
click at [69, 53] on icon "Add filter" at bounding box center [67, 55] width 5 height 5
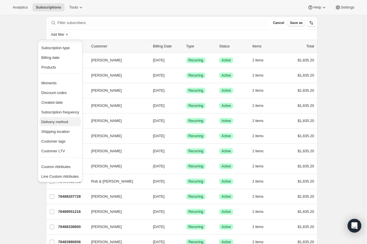
scroll to position [32, 0]
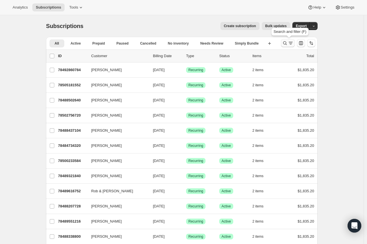
click at [287, 43] on icon "Search and filter results" at bounding box center [285, 43] width 6 height 6
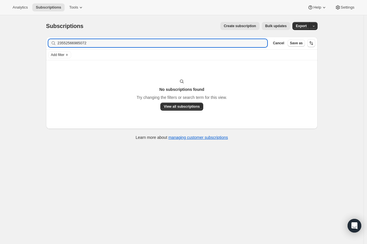
type input "23552566985072"
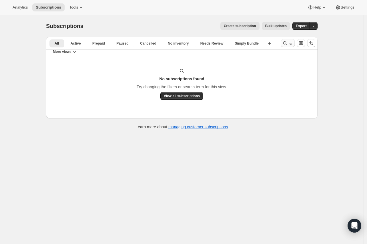
click at [285, 41] on icon "Search and filter results" at bounding box center [285, 43] width 6 height 6
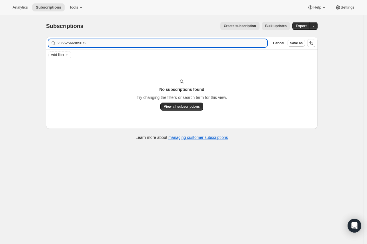
click at [124, 40] on input "23552566985072" at bounding box center [162, 43] width 210 height 8
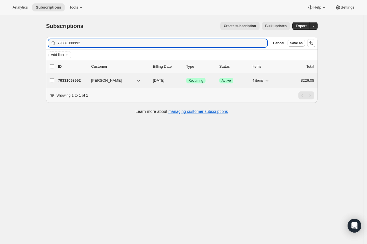
type input "79331098992"
click at [64, 82] on p "79331098992" at bounding box center [72, 81] width 29 height 6
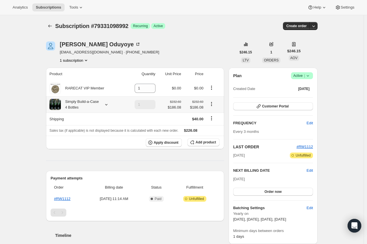
click at [103, 104] on div at bounding box center [105, 105] width 8 height 6
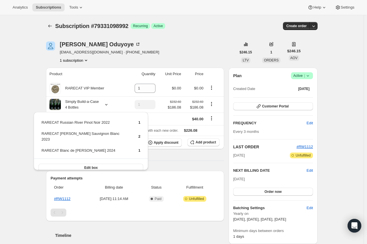
click at [33, 101] on div "Subscription #79331098992. This page is ready Subscription #79331098992 Success…" at bounding box center [182, 223] width 364 height 416
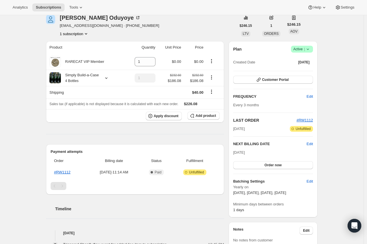
scroll to position [12, 0]
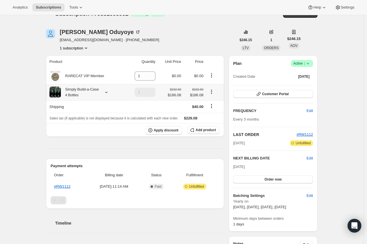
click at [74, 90] on div "Simply Build-a-Case 4 Bottles" at bounding box center [80, 92] width 38 height 11
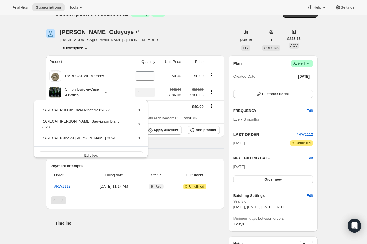
click at [22, 94] on div "Subscription #79331098992. This page is ready Subscription #79331098992 Success…" at bounding box center [182, 211] width 364 height 416
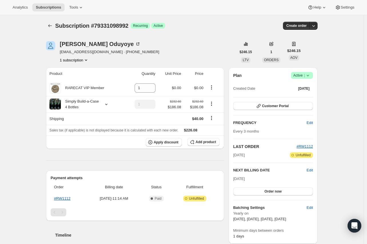
scroll to position [0, 0]
click at [135, 44] on icon at bounding box center [138, 44] width 6 height 6
click at [69, 200] on link "#RW1112" at bounding box center [62, 199] width 17 height 4
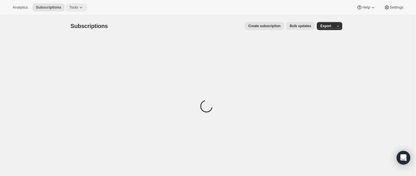
click at [66, 5] on button "Tools" at bounding box center [76, 7] width 21 height 8
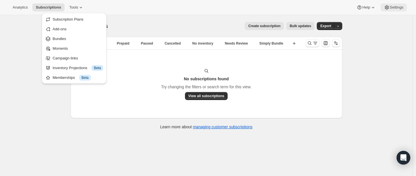
click at [369, 8] on icon at bounding box center [387, 8] width 6 height 6
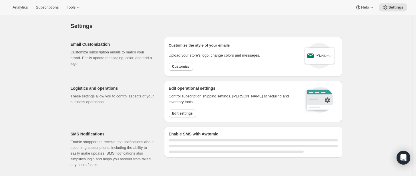
select select "22:00"
select select "09:00"
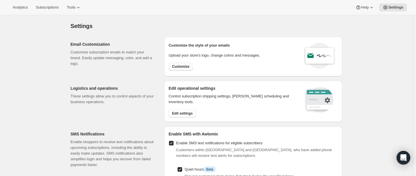
click at [187, 64] on span "Customize" at bounding box center [180, 66] width 17 height 5
select select "subscriptionMessage"
select select "5"
select select "15"
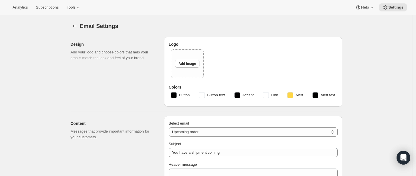
type input "You have a RARECAT shipment coming, time to take a look."
type textarea "Your next RARECAT membership shipment is almost ready. With just 14 days left, …"
select select "14"
type input "RARECAT Membership"
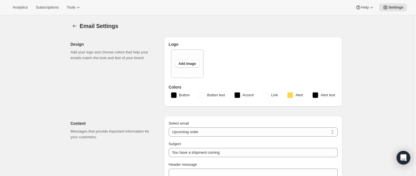
checkbox input "false"
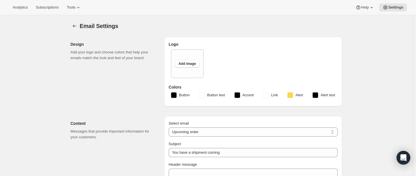
checkbox input "false"
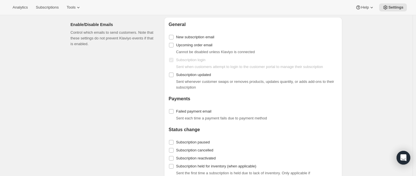
scroll to position [719, 0]
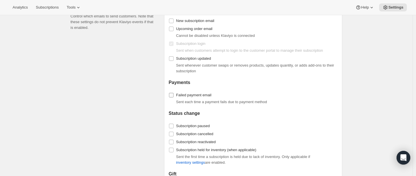
click at [200, 97] on span "Failed payment email" at bounding box center [193, 95] width 35 height 4
click at [174, 98] on input "Failed payment email" at bounding box center [171, 95] width 5 height 5
checkbox input "true"
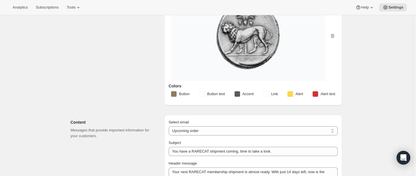
scroll to position [0, 0]
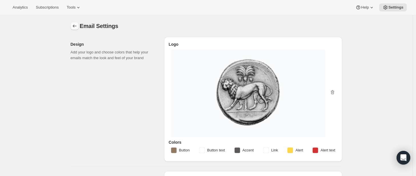
click at [78, 23] on icon "Settings" at bounding box center [75, 26] width 6 height 6
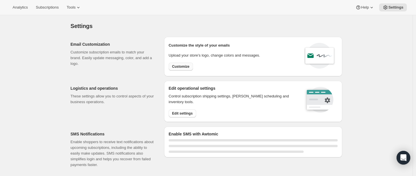
select select "22:00"
select select "09:00"
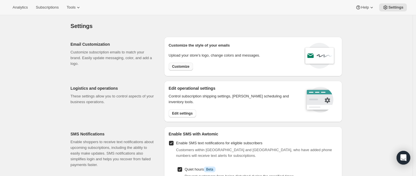
click at [189, 66] on span "Customize" at bounding box center [180, 66] width 17 height 5
select select "subscriptionMessage"
select select "5"
select select "15"
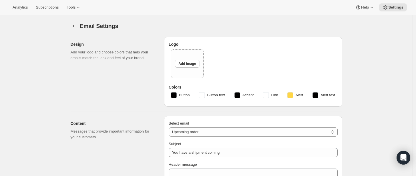
type input "You have a RARECAT shipment coming, time to take a look."
type textarea "Your next RARECAT membership shipment is almost ready. With just 14 days left, …"
select select "14"
type input "RARECAT Membership"
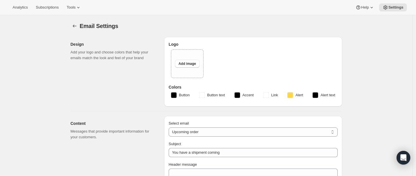
checkbox input "false"
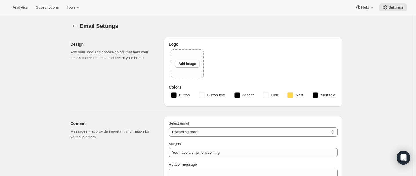
checkbox input "false"
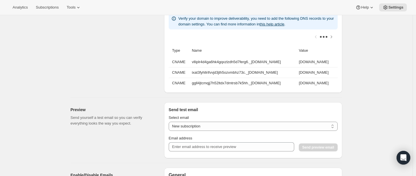
scroll to position [572, 0]
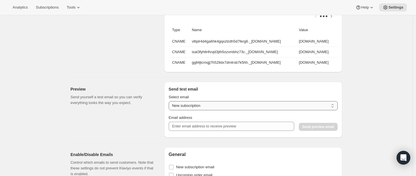
click at [205, 110] on select "New subscription Upcoming order Payment failure Delayed subscription Updated su…" at bounding box center [253, 105] width 169 height 9
select select "failed-billing-attempt"
click at [170, 105] on select "New subscription Upcoming order Payment failure Delayed subscription Updated su…" at bounding box center [253, 105] width 169 height 9
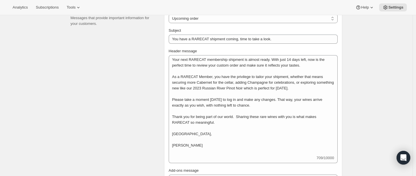
scroll to position [151, 0]
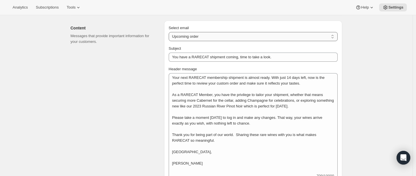
click at [233, 38] on select "New subscription Upcoming order Failed payment Delayed subscription (inventory …" at bounding box center [253, 36] width 169 height 9
select select "failedPaymentMessage"
click at [170, 32] on select "New subscription Upcoming order Failed payment Delayed subscription (inventory …" at bounding box center [253, 36] width 169 height 9
type input "A Quick Note About Your RARECAT Membership Payment"
type textarea "We noticed that your recent payment for your RARECAT membership did not go thro…"
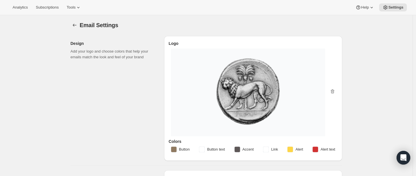
scroll to position [0, 0]
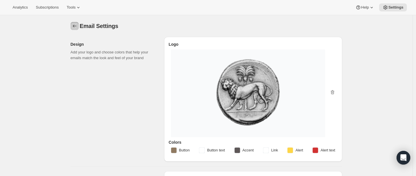
click at [77, 24] on icon "Settings" at bounding box center [75, 26] width 6 height 6
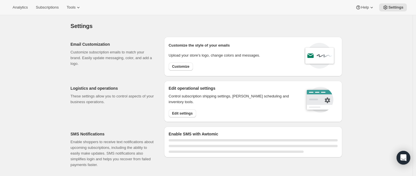
select select "22:00"
select select "09:00"
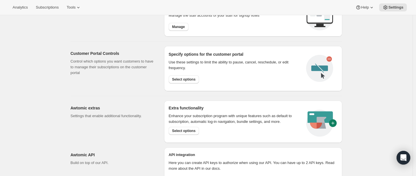
scroll to position [318, 0]
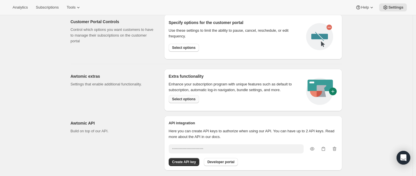
click at [191, 100] on span "Select options" at bounding box center [183, 99] width 23 height 5
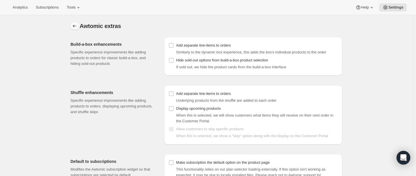
click at [75, 26] on icon "Settings" at bounding box center [75, 26] width 4 height 3
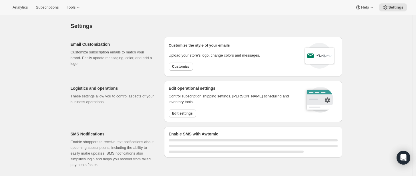
select select "22:00"
select select "09:00"
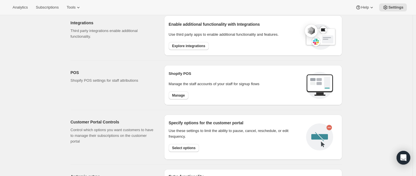
scroll to position [201, 0]
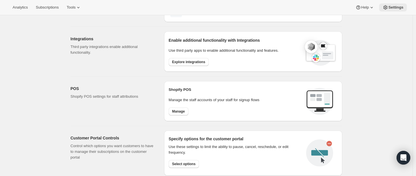
click at [369, 7] on icon at bounding box center [386, 8] width 6 height 6
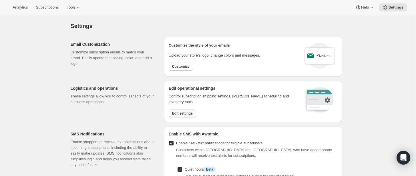
click at [182, 113] on span "Edit settings" at bounding box center [182, 113] width 21 height 5
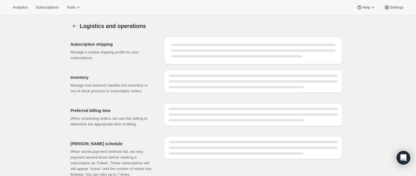
select select "DAY"
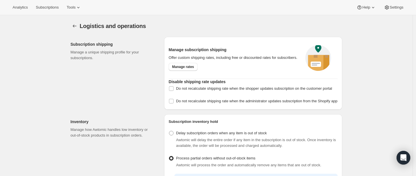
click at [78, 24] on icon "Settings" at bounding box center [75, 26] width 6 height 6
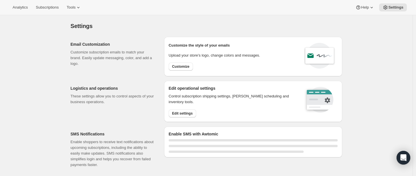
select select "22:00"
select select "09:00"
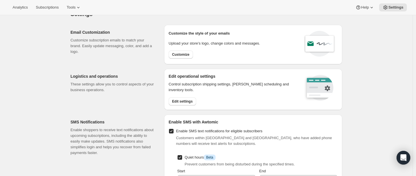
scroll to position [32, 0]
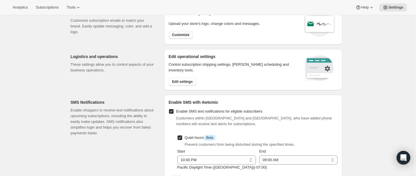
click at [187, 38] on button "Customize" at bounding box center [181, 35] width 24 height 8
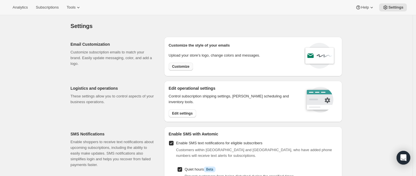
select select "subscriptionMessage"
select select "5"
select select "15"
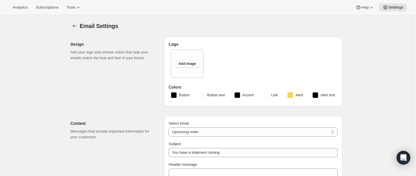
type input "You have a RARECAT shipment coming, time to take a look."
type textarea "Your next RARECAT membership shipment is almost ready. With just 14 days left, …"
select select "14"
type input "RARECAT Membership"
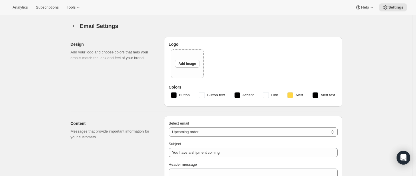
checkbox input "false"
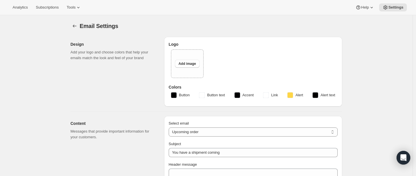
checkbox input "false"
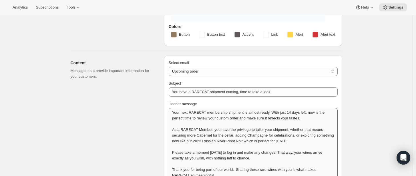
scroll to position [127, 0]
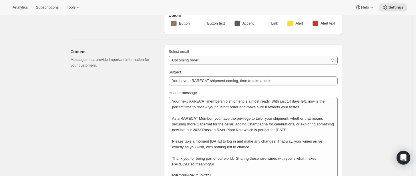
click at [203, 62] on select "New subscription Upcoming order Failed payment Delayed subscription (inventory …" at bounding box center [253, 60] width 169 height 9
select select "failedPaymentMessage"
click at [170, 56] on select "New subscription Upcoming order Failed payment Delayed subscription (inventory …" at bounding box center [253, 60] width 169 height 9
type input "A Quick Note About Your RARECAT Membership Payment"
type textarea "We noticed that your recent payment for your RARECAT membership did not go thro…"
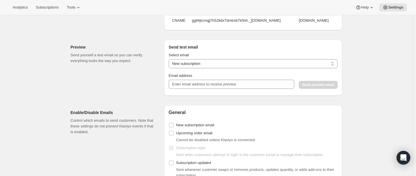
scroll to position [445, 0]
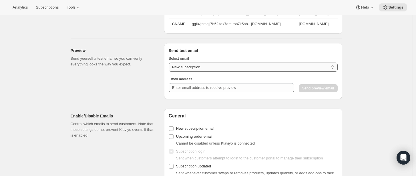
click at [201, 72] on select "New subscription Upcoming order Payment failure Delayed subscription Updated su…" at bounding box center [253, 67] width 169 height 9
select select "failed-billing-attempt"
click at [170, 66] on select "New subscription Upcoming order Payment failure Delayed subscription Updated su…" at bounding box center [253, 67] width 169 height 9
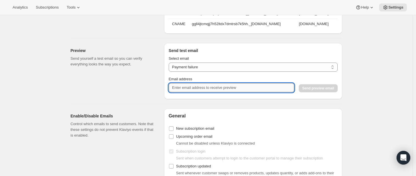
click at [201, 92] on input "Email address" at bounding box center [232, 87] width 126 height 9
type input "beauharris1472@gmail.com"
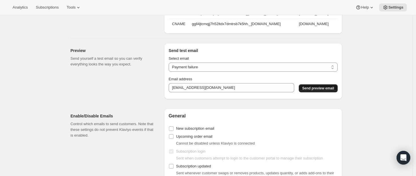
click at [324, 91] on span "Send preview email" at bounding box center [318, 88] width 32 height 5
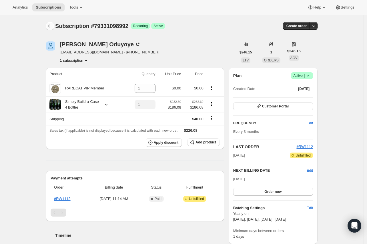
click at [51, 28] on icon "Subscriptions" at bounding box center [50, 26] width 6 height 6
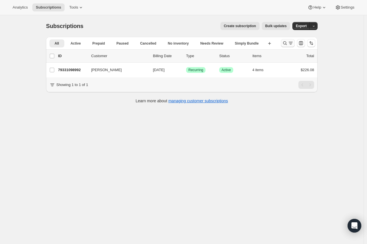
click at [285, 42] on icon "Search and filter results" at bounding box center [285, 43] width 4 height 4
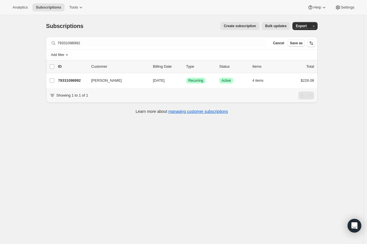
click at [161, 49] on div "Filter subscribers 79331098992 Clear Cancel Save as" at bounding box center [182, 43] width 272 height 13
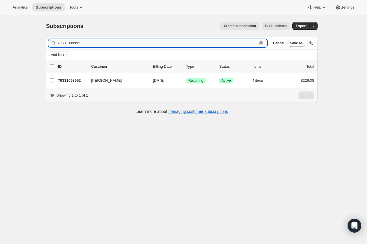
click at [161, 43] on input "79331098992" at bounding box center [157, 43] width 200 height 8
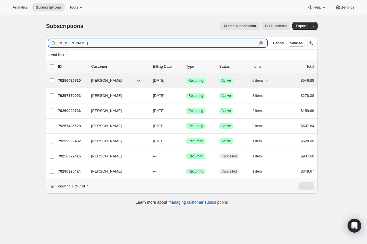
type input "[PERSON_NAME]"
click at [78, 78] on p "79256420720" at bounding box center [72, 81] width 29 height 6
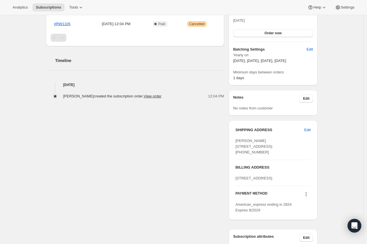
scroll to position [209, 0]
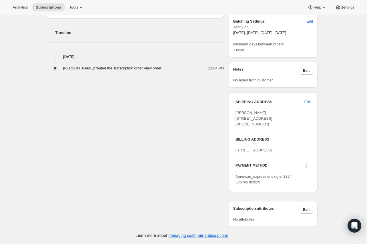
click at [307, 167] on icon at bounding box center [307, 167] width 6 height 6
click at [304, 217] on span "Add credit card" at bounding box center [300, 219] width 25 height 4
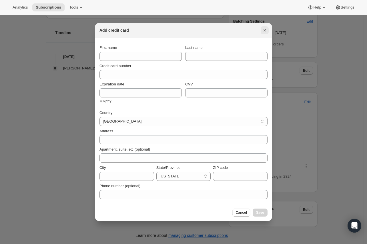
click at [264, 32] on icon "Close" at bounding box center [265, 30] width 6 height 6
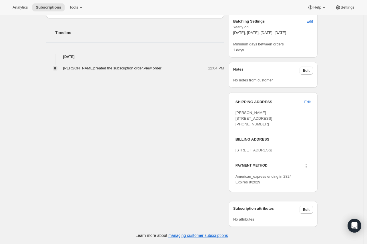
click at [305, 167] on button at bounding box center [306, 166] width 9 height 6
click at [310, 198] on span "Send link to update card" at bounding box center [308, 200] width 40 height 4
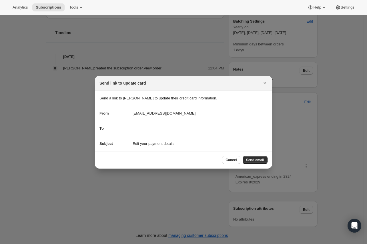
scroll to position [0, 0]
click at [261, 84] on button "Close" at bounding box center [265, 83] width 8 height 8
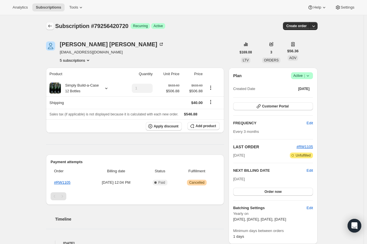
click at [49, 28] on icon "Subscriptions" at bounding box center [50, 26] width 6 height 6
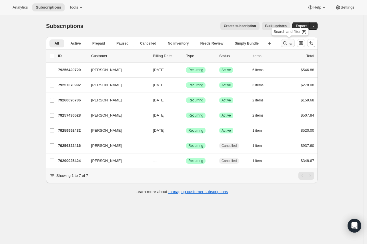
click at [288, 45] on icon "Search and filter results" at bounding box center [285, 43] width 6 height 6
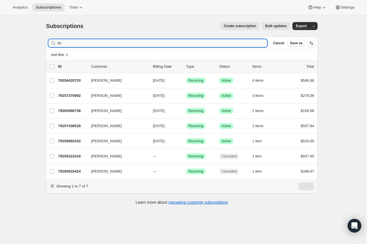
type input "s"
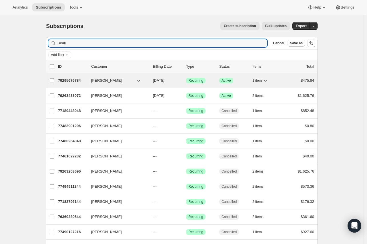
type input "Beau"
click at [76, 80] on p "79295676784" at bounding box center [72, 81] width 29 height 6
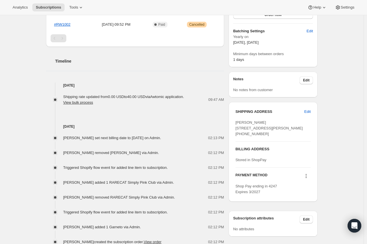
scroll to position [159, 0]
click at [309, 179] on icon at bounding box center [307, 176] width 6 height 6
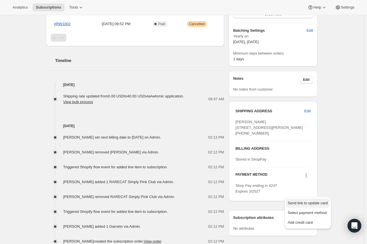
click at [309, 201] on span "Send link to update card" at bounding box center [308, 203] width 40 height 4
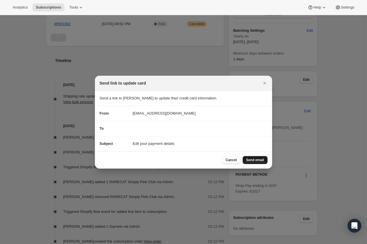
click at [256, 160] on span "Send email" at bounding box center [255, 160] width 18 height 5
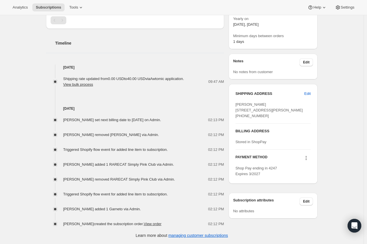
scroll to position [210, 0]
click at [308, 163] on div "PAYMENT METHOD Shop Pay ending in 4247 Expires 3/2027" at bounding box center [273, 163] width 75 height 27
click at [308, 161] on icon at bounding box center [307, 158] width 6 height 6
click at [307, 204] on span "Edit" at bounding box center [306, 201] width 7 height 5
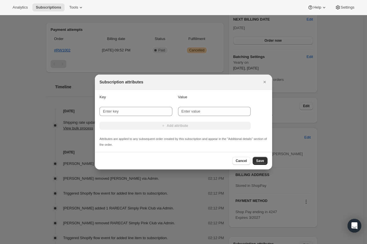
scroll to position [0, 0]
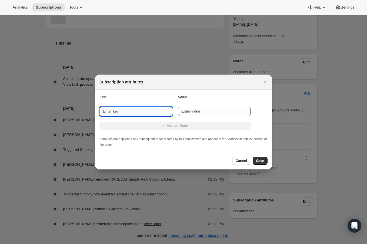
click at [134, 110] on input "New key" at bounding box center [136, 111] width 73 height 9
click at [264, 81] on icon "Close" at bounding box center [265, 82] width 6 height 6
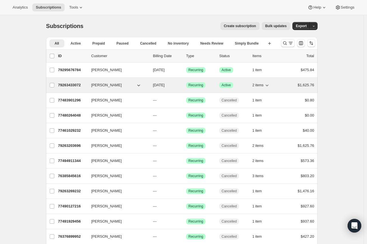
click at [122, 87] on button "[PERSON_NAME]" at bounding box center [116, 85] width 57 height 9
click at [76, 82] on p "79263433072" at bounding box center [72, 85] width 29 height 6
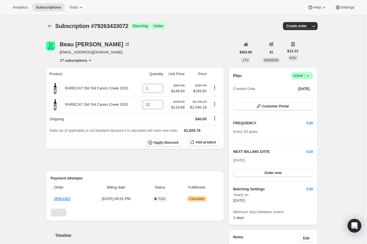
click at [308, 73] on icon at bounding box center [308, 76] width 6 height 6
click at [308, 93] on button "Cancel subscription" at bounding box center [304, 96] width 36 height 9
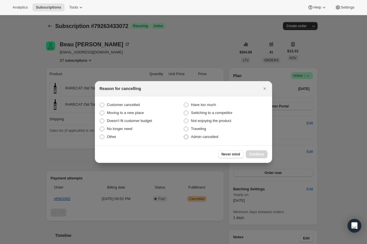
click at [210, 138] on span "Admin cancelled" at bounding box center [204, 137] width 27 height 4
click at [184, 135] on input "Admin cancelled" at bounding box center [184, 135] width 0 height 0
radio input "true"
click at [260, 155] on span "Continue" at bounding box center [256, 154] width 15 height 5
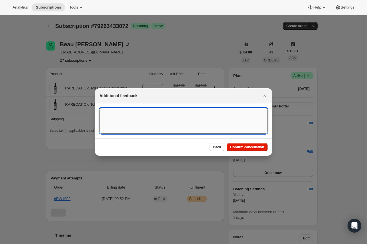
click at [207, 121] on textarea ":rrv:" at bounding box center [184, 121] width 168 height 26
type textarea "TESTING"
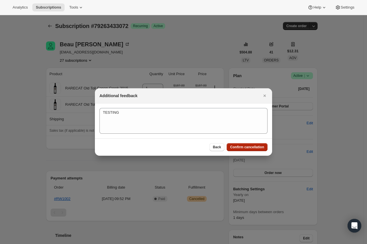
click at [262, 146] on span "Confirm cancellation" at bounding box center [247, 147] width 34 height 5
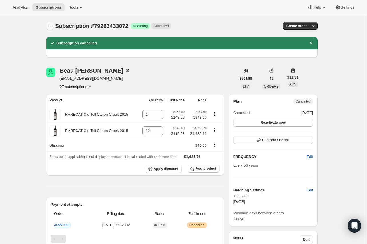
click at [53, 23] on button "Subscriptions" at bounding box center [50, 26] width 8 height 8
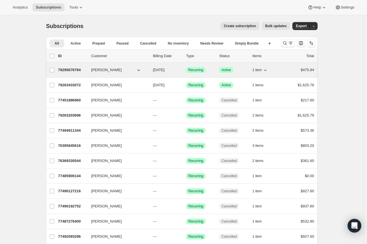
click at [83, 73] on p "79295676784" at bounding box center [72, 70] width 29 height 6
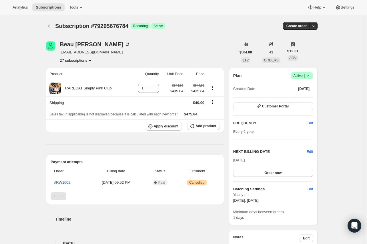
click at [311, 78] on icon at bounding box center [308, 76] width 6 height 6
click at [302, 98] on span "Cancel subscription" at bounding box center [304, 96] width 32 height 4
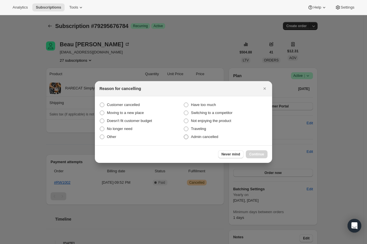
click at [208, 137] on span "Admin cancelled" at bounding box center [204, 137] width 27 height 4
click at [184, 135] on input "Admin cancelled" at bounding box center [184, 135] width 0 height 0
radio input "true"
click at [255, 154] on span "Continue" at bounding box center [256, 154] width 15 height 5
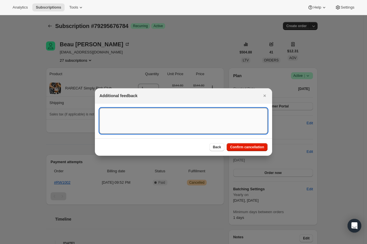
click at [199, 118] on textarea ":r17e:" at bounding box center [184, 121] width 168 height 26
type textarea "TESTING"
click at [240, 146] on span "Confirm cancellation" at bounding box center [247, 147] width 34 height 5
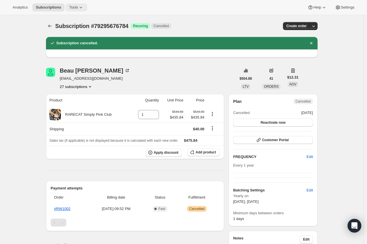
click at [69, 8] on span "Tools" at bounding box center [73, 7] width 9 height 5
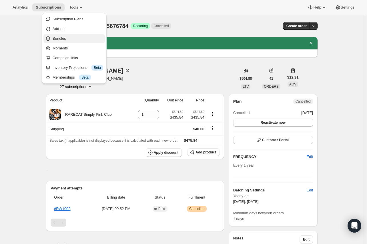
click at [62, 37] on span "Bundles" at bounding box center [59, 38] width 13 height 4
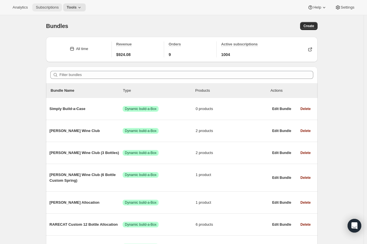
click at [52, 10] on button "Subscriptions" at bounding box center [47, 7] width 30 height 8
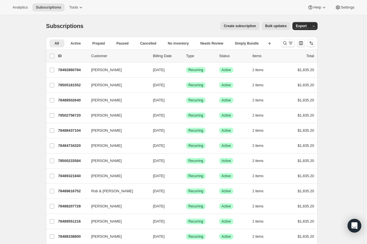
click at [277, 28] on span "Bulk updates" at bounding box center [275, 26] width 21 height 5
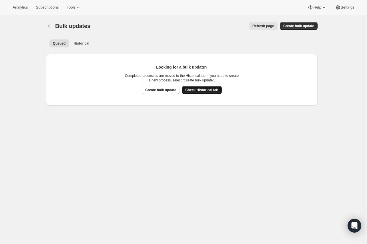
click at [203, 90] on span "Check Historical tab" at bounding box center [201, 90] width 33 height 5
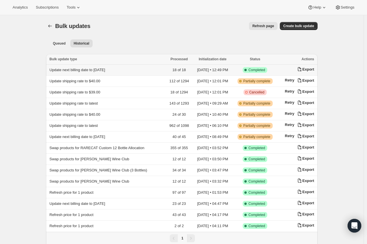
click at [96, 69] on span "Update next billing date to 2026-02-15" at bounding box center [77, 70] width 56 height 4
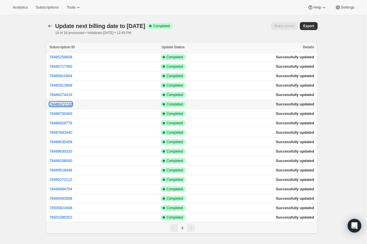
click at [71, 106] on button "78486372720" at bounding box center [60, 104] width 23 height 4
click at [342, 9] on span "Settings" at bounding box center [348, 7] width 14 height 5
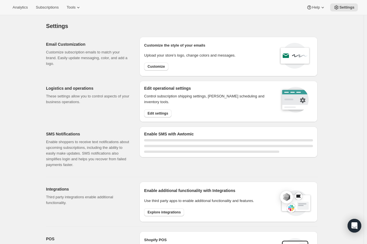
select select "22:00"
select select "09:00"
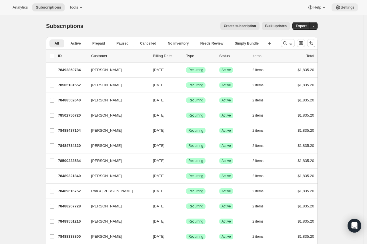
click at [348, 8] on span "Settings" at bounding box center [348, 7] width 14 height 5
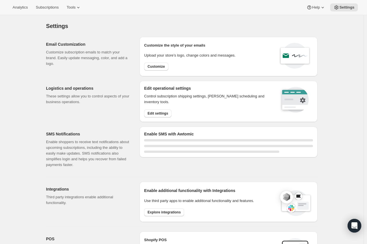
select select "22:00"
select select "09:00"
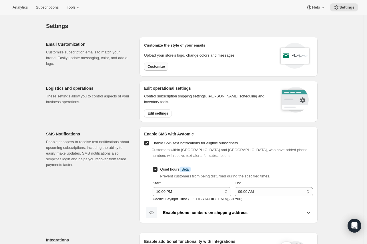
click at [158, 65] on span "Customize" at bounding box center [156, 66] width 17 height 5
select select "subscriptionMessage"
select select "5"
select select "15"
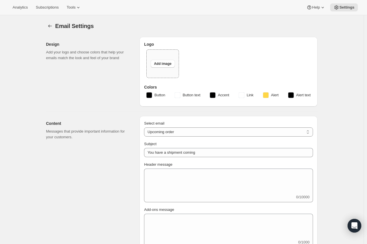
type input "You have a RARECAT shipment coming, time to take a look."
type textarea "Your next RARECAT membership shipment is almost ready. With just 14 days left, …"
select select "14"
type input "RARECAT Membership"
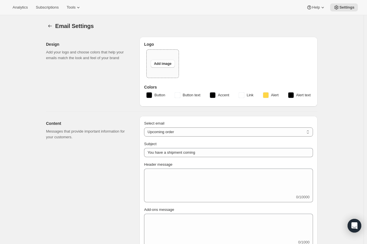
checkbox input "false"
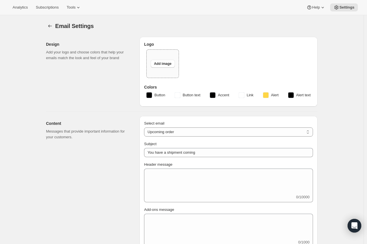
checkbox input "false"
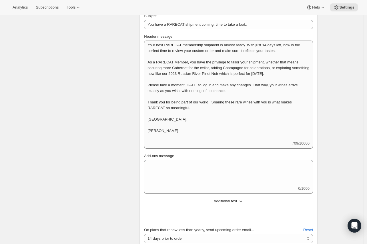
scroll to position [159, 0]
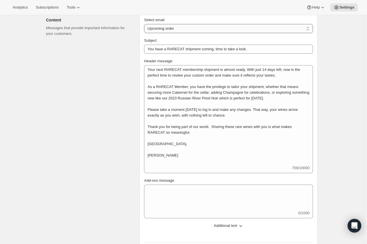
click at [177, 26] on select "New subscription Upcoming order Failed payment Delayed subscription (inventory …" at bounding box center [228, 28] width 169 height 9
select select "welcomeMessage"
click at [146, 24] on select "New subscription Upcoming order Failed payment Delayed subscription (inventory …" at bounding box center [228, 28] width 169 height 9
type input "Welcome to RARECAT"
type textarea "Welcome to RARECAT. We are so delighted you’ve joined our world. Membership is …"
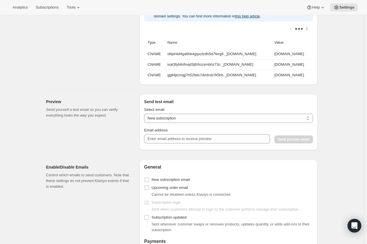
scroll to position [413, 0]
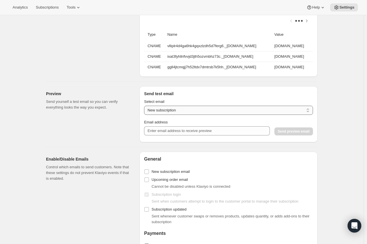
click at [195, 115] on select "New subscription Upcoming order Payment failure Delayed subscription Updated su…" at bounding box center [228, 110] width 169 height 9
click at [185, 103] on div "Select email" at bounding box center [228, 102] width 169 height 6
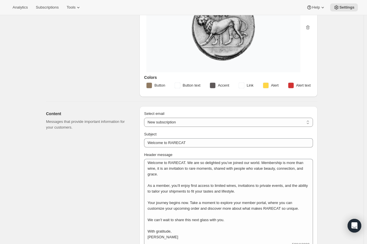
scroll to position [64, 0]
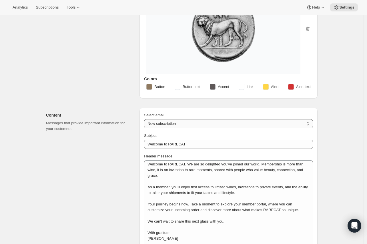
click at [183, 125] on select "New subscription Upcoming order Failed payment Delayed subscription (inventory …" at bounding box center [228, 123] width 169 height 9
select select "subscriptionMessage"
click at [146, 119] on select "New subscription Upcoming order Failed payment Delayed subscription (inventory …" at bounding box center [228, 123] width 169 height 9
type input "You have a RARECAT shipment coming, time to take a look."
type textarea "Your next RARECAT membership shipment is almost ready. With just 14 days left, …"
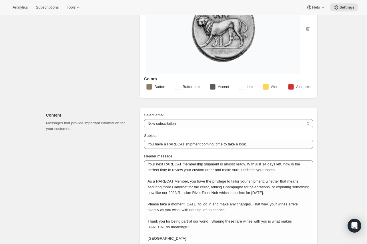
scroll to position [0, 0]
select select "14"
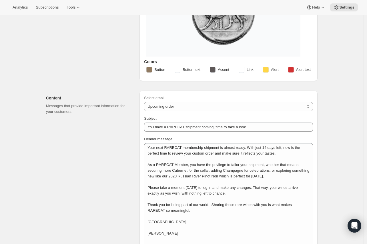
scroll to position [95, 0]
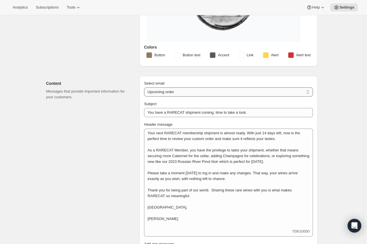
click at [179, 88] on select "New subscription Upcoming order Failed payment Delayed subscription (inventory …" at bounding box center [228, 92] width 169 height 9
select select "failedPaymentMessage"
click at [146, 88] on select "New subscription Upcoming order Failed payment Delayed subscription (inventory …" at bounding box center [228, 92] width 169 height 9
type input "A Quick Note About Your RARECAT Membership Payment"
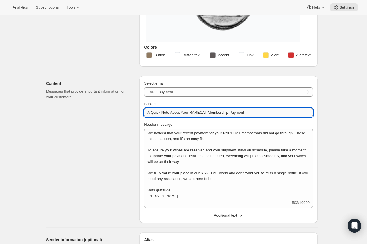
click at [166, 112] on input "A Quick Note About Your RARECAT Membership Payment" at bounding box center [228, 112] width 169 height 9
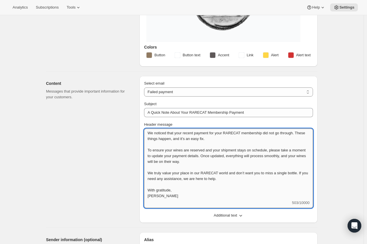
click at [184, 195] on textarea "We noticed that your recent payment for your RARECAT membership did not go thro…" at bounding box center [228, 165] width 169 height 72
click at [299, 170] on textarea "We noticed that your recent payment for your RARECAT membership did not go thro…" at bounding box center [228, 165] width 169 height 72
drag, startPoint x: 228, startPoint y: 177, endPoint x: 194, endPoint y: 176, distance: 34.1
click at [194, 176] on textarea "We noticed that your recent payment for your RARECAT membership did not go thro…" at bounding box center [228, 165] width 169 height 72
click at [221, 186] on textarea "We noticed that your recent payment for your RARECAT membership did not go thro…" at bounding box center [228, 165] width 169 height 72
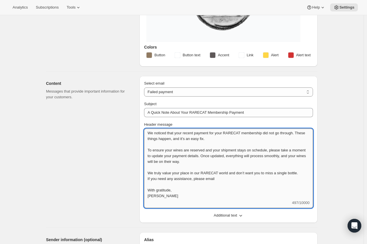
click at [222, 178] on textarea "We noticed that your recent payment for your RARECAT membership did not go thro…" at bounding box center [228, 165] width 169 height 72
paste textarea "(919) 270-4469"
click at [226, 177] on textarea "We noticed that your recent payment for your RARECAT membership did not go thro…" at bounding box center [228, 165] width 169 height 72
click at [149, 177] on textarea "We noticed that your recent payment for your RARECAT membership did not go thro…" at bounding box center [228, 165] width 169 height 72
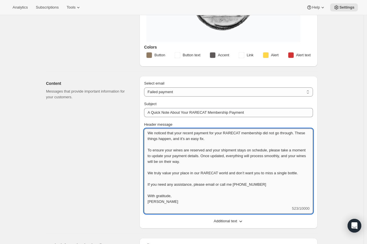
click at [199, 173] on textarea "We noticed that your recent payment for your RARECAT membership did not go thro…" at bounding box center [228, 167] width 169 height 77
click at [232, 183] on textarea "We noticed that your recent payment for your RARECAT membership did not go thro…" at bounding box center [228, 167] width 169 height 77
click at [282, 186] on textarea "We noticed that your recent payment for your RARECAT membership did not go thro…" at bounding box center [228, 167] width 169 height 77
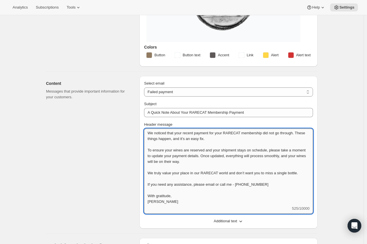
click at [227, 183] on textarea "We noticed that your recent payment for your RARECAT membership did not go thro…" at bounding box center [228, 167] width 169 height 77
click at [233, 185] on textarea "We noticed that your recent payment for your RARECAT membership did not go thro…" at bounding box center [228, 167] width 169 height 77
drag, startPoint x: 233, startPoint y: 185, endPoint x: 227, endPoint y: 185, distance: 6.3
click at [227, 185] on textarea "We noticed that your recent payment for your RARECAT membership did not go thro…" at bounding box center [228, 167] width 169 height 77
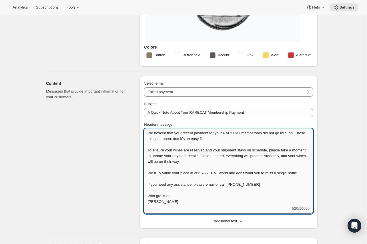
click at [215, 184] on textarea "We noticed that your recent payment for your RARECAT membership did not go thro…" at bounding box center [228, 167] width 169 height 77
click at [213, 185] on textarea "We noticed that your recent payment for your RARECAT membership did not go thro…" at bounding box center [228, 167] width 169 height 77
click at [214, 185] on textarea "We noticed that your recent payment for your RARECAT membership did not go thro…" at bounding box center [228, 167] width 169 height 77
paste textarea "jennifer@rarecatwines.com"
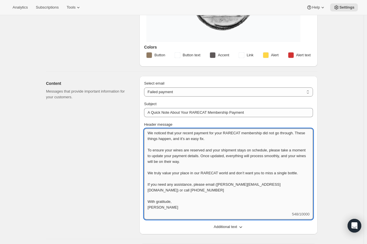
click at [284, 183] on textarea "We noticed that your recent payment for your RARECAT membership did not go thro…" at bounding box center [228, 170] width 169 height 83
click at [291, 186] on textarea "We noticed that your recent payment for your RARECAT membership did not go thro…" at bounding box center [228, 170] width 169 height 83
click at [274, 183] on textarea "We noticed that your recent payment for your RARECAT membership did not go thro…" at bounding box center [228, 170] width 169 height 83
click at [245, 188] on textarea "We noticed that your recent payment for your RARECAT membership did not go thro…" at bounding box center [228, 170] width 169 height 83
click at [313, 183] on textarea "We noticed that your recent payment for your RARECAT membership did not go thro…" at bounding box center [228, 170] width 169 height 83
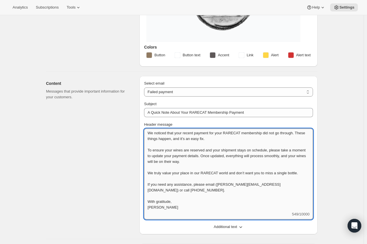
click at [268, 189] on textarea "We noticed that your recent payment for your RARECAT membership did not go thro…" at bounding box center [228, 170] width 169 height 83
click at [196, 154] on textarea "We noticed that your recent payment for your RARECAT membership did not go thro…" at bounding box center [228, 170] width 169 height 83
click at [211, 153] on textarea "We noticed that your recent payment for your RARECAT membership did not go thro…" at bounding box center [228, 170] width 169 height 83
click at [245, 164] on textarea "We noticed that your recent payment for your RARECAT membership did not go thro…" at bounding box center [228, 170] width 169 height 83
type textarea "We noticed that your recent payment for your RARECAT membership did not go thro…"
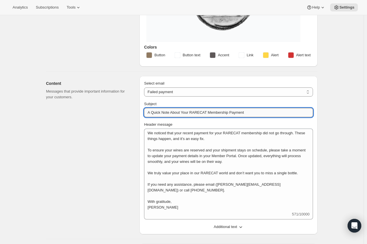
drag, startPoint x: 192, startPoint y: 112, endPoint x: 228, endPoint y: 110, distance: 36.4
click at [228, 110] on input "A Quick Note About Your RARECAT Membership Payment" at bounding box center [228, 112] width 169 height 9
click at [223, 109] on input "A Quick Note About Your RARECAT Membership Payment" at bounding box center [228, 112] width 169 height 9
drag, startPoint x: 228, startPoint y: 110, endPoint x: 192, endPoint y: 110, distance: 36.0
click at [192, 110] on input "A Quick Note About Your RARECAT Membership Payment" at bounding box center [228, 112] width 169 height 9
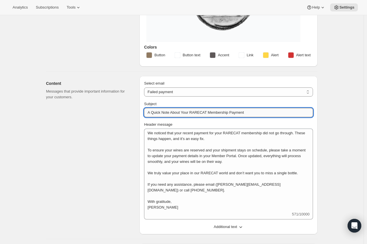
click at [192, 110] on input "A Quick Note About Your RARECAT Membership Payment" at bounding box center [228, 112] width 169 height 9
drag, startPoint x: 190, startPoint y: 110, endPoint x: 127, endPoint y: 108, distance: 63.3
click at [127, 108] on div "Content Messages that provide important information for your customers. Select …" at bounding box center [179, 153] width 276 height 163
click at [204, 111] on input "Your payment failed - RARECAT Membership Payment" at bounding box center [228, 112] width 169 height 9
click at [215, 110] on input "Your payment failed - RARECAT Membership Payment" at bounding box center [228, 112] width 169 height 9
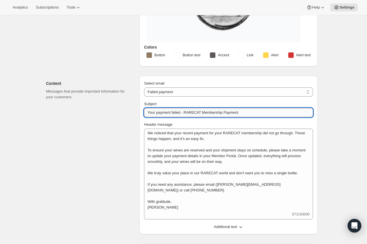
click at [203, 111] on input "Your payment failed - RARECAT Membership Payment" at bounding box center [228, 112] width 169 height 9
drag, startPoint x: 265, startPoint y: 111, endPoint x: 241, endPoint y: 111, distance: 24.0
click at [241, 111] on input "Your payment failed - RARECAT Wine Club Membership Payment" at bounding box center [228, 112] width 169 height 9
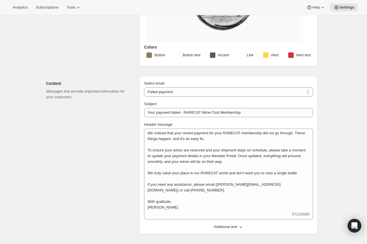
click at [236, 99] on div "Select email New subscription Upcoming order Failed payment Delayed subscriptio…" at bounding box center [228, 155] width 169 height 149
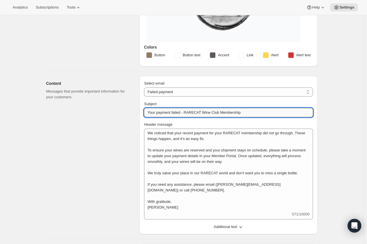
click at [202, 111] on input "Your payment failed - RARECAT Wine Club Membership" at bounding box center [228, 112] width 169 height 9
click at [262, 112] on input "Your payment failed - RARECAT Wine Club Membership" at bounding box center [228, 112] width 169 height 9
click at [158, 109] on input "Your payment failed - RARECAT Wine Club Membership" at bounding box center [228, 112] width 169 height 9
click at [175, 112] on input "Your Payment failed - RARECAT Wine Club Membership" at bounding box center [228, 112] width 169 height 9
type input "Your Payment Failed - RARECAT Wine Club Membership"
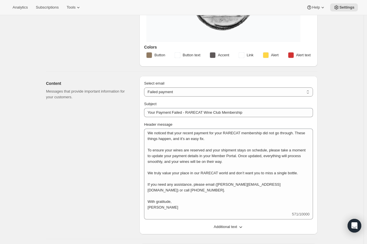
click at [202, 102] on div "Subject" at bounding box center [228, 104] width 169 height 6
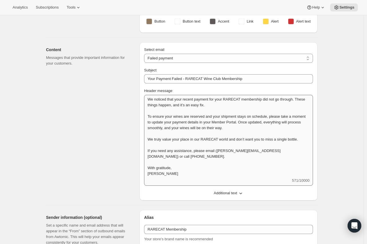
scroll to position [127, 0]
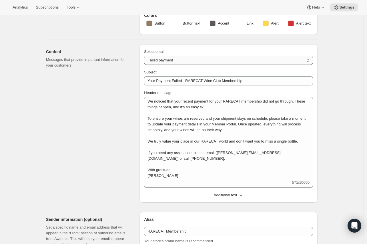
click at [199, 60] on select "New subscription Upcoming order Failed payment Delayed subscription (inventory …" at bounding box center [228, 60] width 169 height 9
select select "delayedMessage"
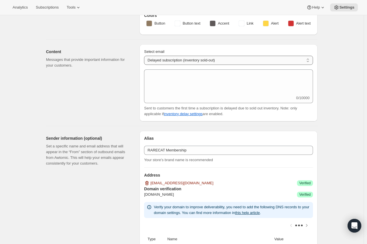
click at [192, 56] on select "New subscription Upcoming order Failed payment Delayed subscription (inventory …" at bounding box center [228, 60] width 169 height 9
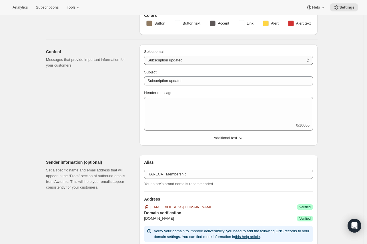
click at [189, 57] on select "New subscription Upcoming order Failed payment Delayed subscription (inventory …" at bounding box center [228, 60] width 169 height 9
select select "pausedMessage"
click at [146, 56] on select "New subscription Upcoming order Failed payment Delayed subscription (inventory …" at bounding box center [228, 60] width 169 height 9
type input "Subscription paused"
type textarea "Your allocation paused. You can log in or let us know anytime you want to react…"
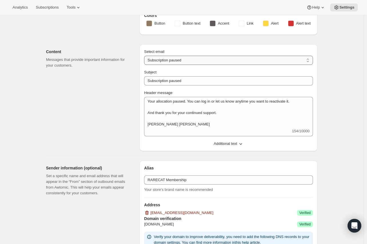
click at [184, 60] on select "New subscription Upcoming order Failed payment Delayed subscription (inventory …" at bounding box center [228, 60] width 169 height 9
select select "cancelledMessage"
click at [146, 56] on select "New subscription Upcoming order Failed payment Delayed subscription (inventory …" at bounding box center [228, 60] width 169 height 9
type input "You’ll Always Have a Place at RARECAT"
type textarea "We’ve processed your request to cancel your RARECAT membership. While we’re sad…"
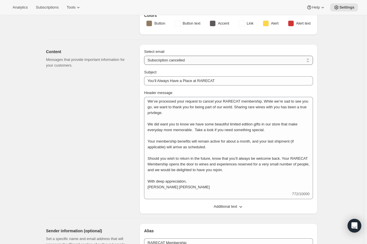
click at [183, 56] on select "New subscription Upcoming order Failed payment Delayed subscription (inventory …" at bounding box center [228, 60] width 169 height 9
select select "reactivatedMessage"
click at [146, 56] on select "New subscription Upcoming order Failed payment Delayed subscription (inventory …" at bounding box center [228, 60] width 169 height 9
type input "Subscription updated"
type textarea "Welcome back! We're excited to continue your subscription."
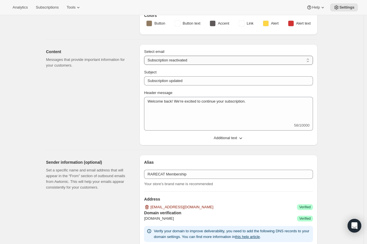
click at [172, 58] on select "New subscription Upcoming order Failed payment Delayed subscription (inventory …" at bounding box center [228, 60] width 169 height 9
select select "giftedMessage"
click at [146, 56] on select "New subscription Upcoming order Failed payment Delayed subscription (inventory …" at bounding box center [228, 60] width 169 height 9
type input "You have been gifted a subscription"
click at [134, 88] on div "Content Messages that provide important information for your customers." at bounding box center [90, 94] width 89 height 101
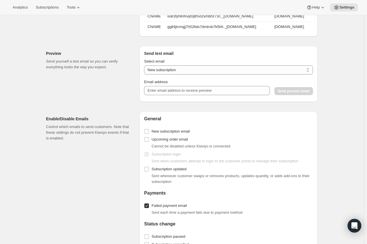
scroll to position [413, 0]
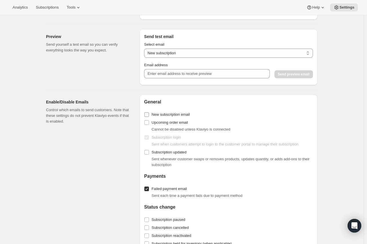
click at [151, 118] on label "New subscription email" at bounding box center [167, 115] width 46 height 8
click at [149, 117] on input "New subscription email" at bounding box center [146, 114] width 5 height 5
checkbox input "true"
click at [153, 127] on label "Upcoming order email" at bounding box center [166, 123] width 44 height 8
click at [149, 125] on input "Upcoming order email" at bounding box center [146, 122] width 5 height 5
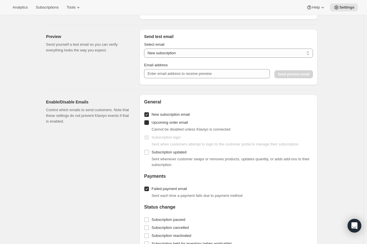
checkbox input "true"
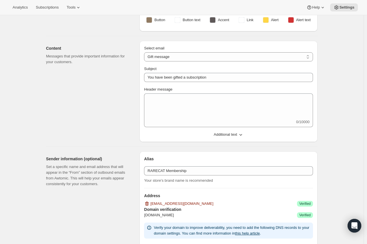
scroll to position [127, 0]
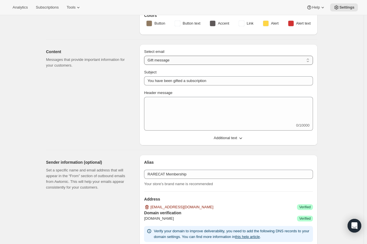
click at [168, 62] on select "New subscription Upcoming order Failed payment Delayed subscription (inventory …" at bounding box center [228, 60] width 169 height 9
select select "subscriptionUpdatedMessage"
click at [146, 56] on select "New subscription Upcoming order Failed payment Delayed subscription (inventory …" at bounding box center [228, 60] width 169 height 9
type input "Subscription updated"
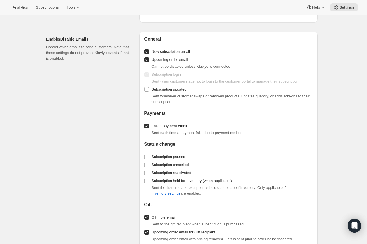
scroll to position [477, 0]
drag, startPoint x: 162, startPoint y: 160, endPoint x: 158, endPoint y: 169, distance: 10.6
click at [162, 158] on span "Subscription paused" at bounding box center [169, 156] width 34 height 4
click at [149, 159] on input "Subscription paused" at bounding box center [146, 156] width 5 height 5
checkbox input "true"
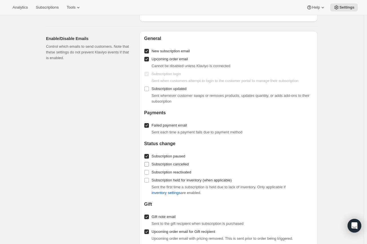
click at [158, 166] on span "Subscription cancelled" at bounding box center [170, 164] width 37 height 4
click at [149, 167] on input "Subscription cancelled" at bounding box center [146, 164] width 5 height 5
checkbox input "true"
click at [165, 175] on span "Subscription reactivated" at bounding box center [172, 172] width 40 height 4
click at [149, 175] on input "Subscription reactivated" at bounding box center [146, 172] width 5 height 5
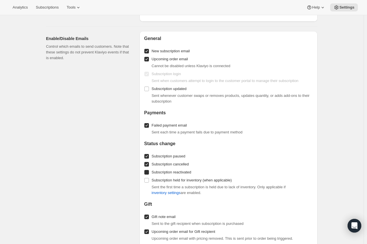
checkbox input "true"
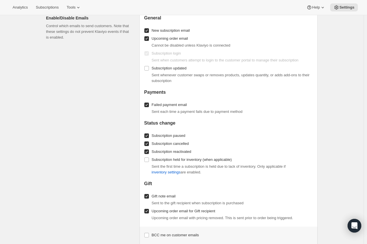
scroll to position [508, 0]
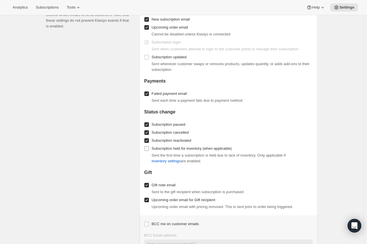
click at [167, 151] on span "Subscription held for inventory (when applicable)" at bounding box center [192, 148] width 80 height 4
click at [149, 151] on input "Subscription held for inventory (when applicable)" at bounding box center [146, 148] width 5 height 5
checkbox input "true"
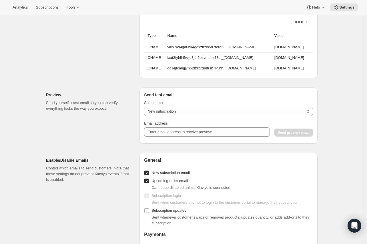
scroll to position [394, 0]
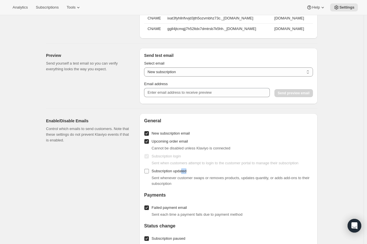
drag, startPoint x: 195, startPoint y: 175, endPoint x: 182, endPoint y: 175, distance: 12.3
click at [182, 175] on div "Subscription updated Sent whenever customer swaps or removes products, updates …" at bounding box center [228, 176] width 169 height 19
click at [332, 171] on div "Email Settings. This page is ready Email Settings Design Add your logo and choo…" at bounding box center [182, 6] width 364 height 771
drag, startPoint x: 193, startPoint y: 173, endPoint x: 154, endPoint y: 174, distance: 39.2
click at [154, 174] on div "Subscription updated Sent whenever customer swaps or removes products, updates …" at bounding box center [228, 176] width 169 height 19
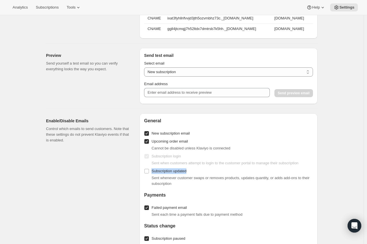
copy span "Subscription updated"
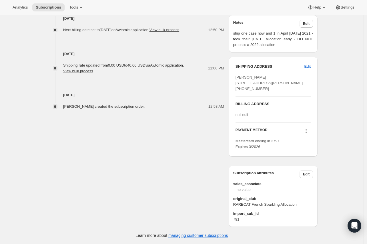
scroll to position [9, 0]
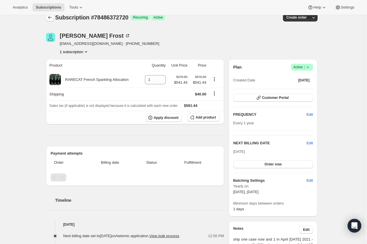
click at [52, 17] on icon "Subscriptions" at bounding box center [50, 17] width 4 height 3
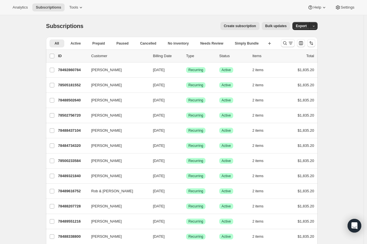
click at [272, 25] on span "Bulk updates" at bounding box center [275, 26] width 21 height 5
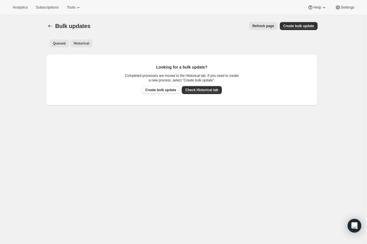
click at [92, 45] on button "Historical" at bounding box center [81, 43] width 23 height 8
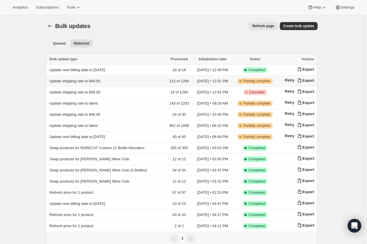
click at [87, 82] on span "Update shipping rate to $40.00" at bounding box center [74, 81] width 51 height 4
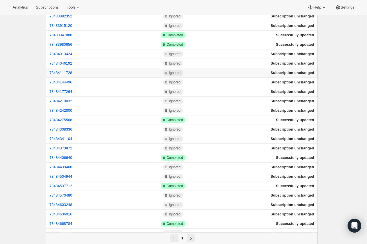
scroll to position [127, 0]
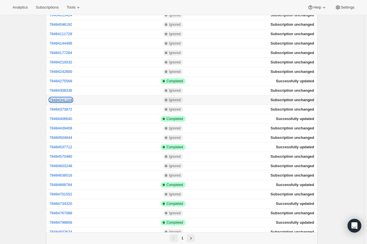
click at [62, 100] on button "78484341104" at bounding box center [60, 100] width 23 height 4
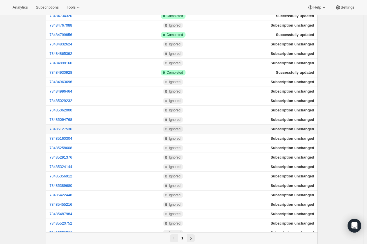
scroll to position [318, 0]
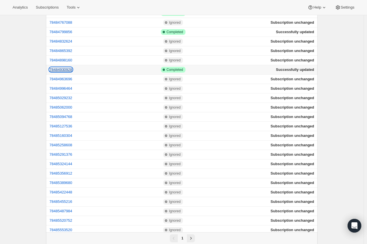
click at [67, 72] on button "78484930928" at bounding box center [60, 70] width 23 height 4
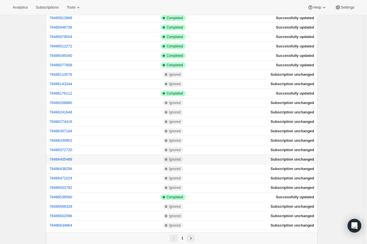
scroll to position [636, 0]
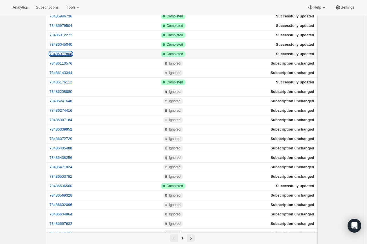
click at [66, 56] on button "78486077808" at bounding box center [60, 54] width 23 height 4
